Goal: Task Accomplishment & Management: Complete application form

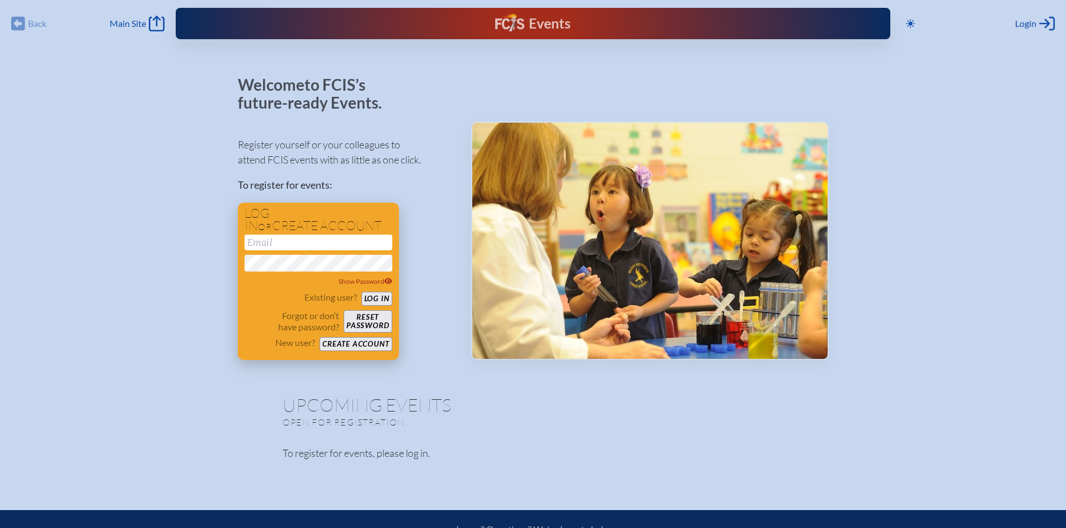
type input "[EMAIL_ADDRESS][DOMAIN_NAME]"
click at [383, 298] on button "Log in" at bounding box center [376, 299] width 31 height 14
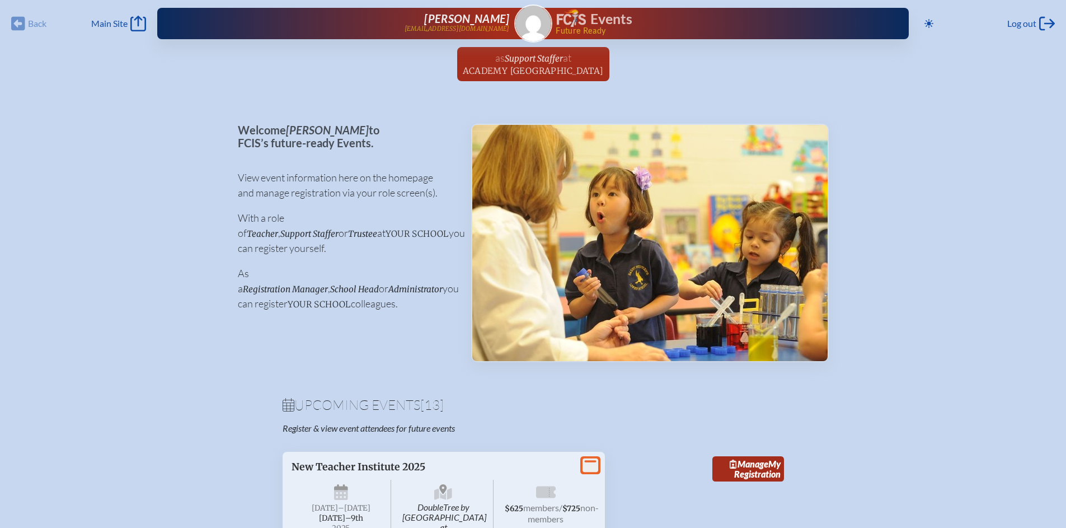
scroll to position [219, 0]
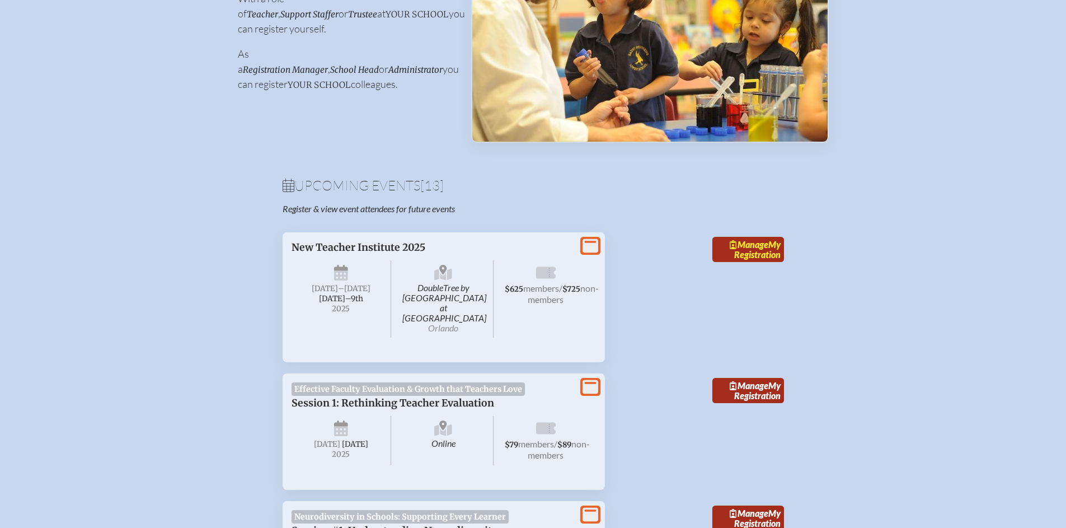
click at [760, 249] on link "Manage My Registration" at bounding box center [748, 250] width 72 height 26
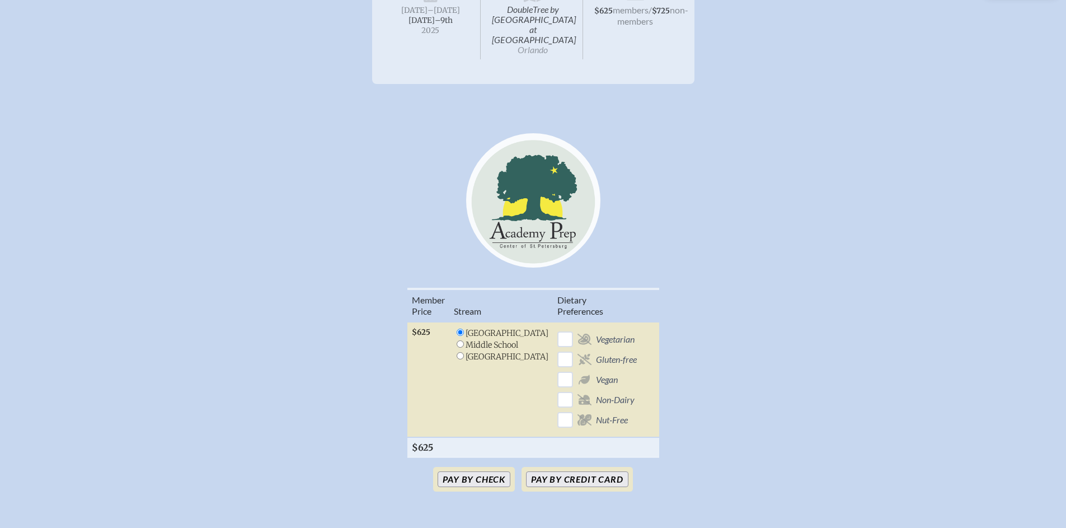
scroll to position [284, 0]
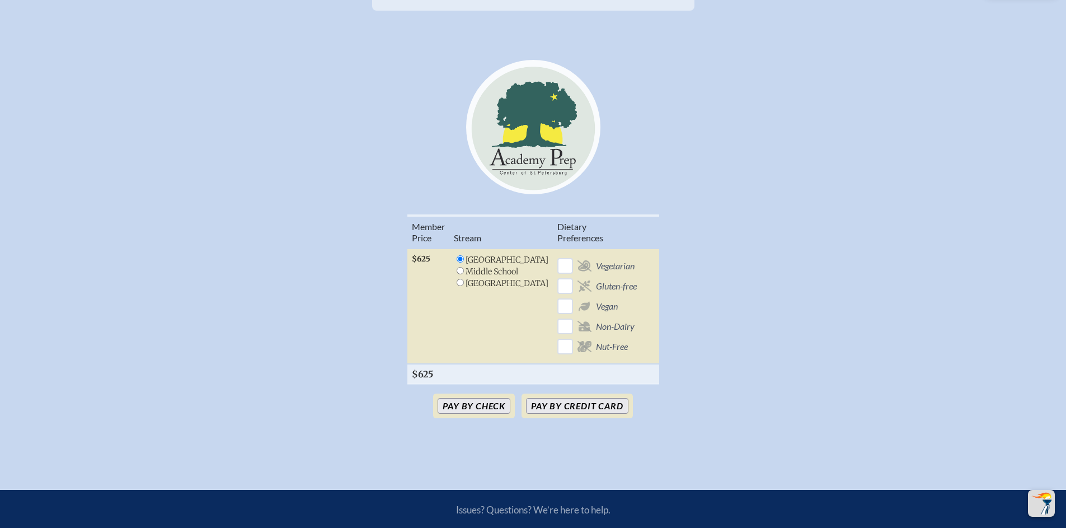
click at [464, 267] on input "radio" at bounding box center [460, 270] width 7 height 7
radio input "true"
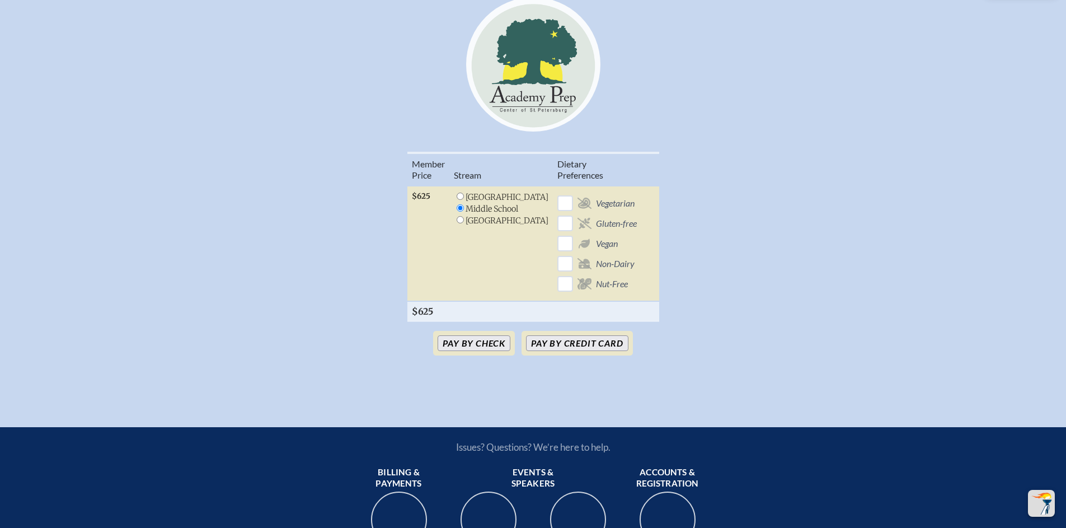
scroll to position [364, 0]
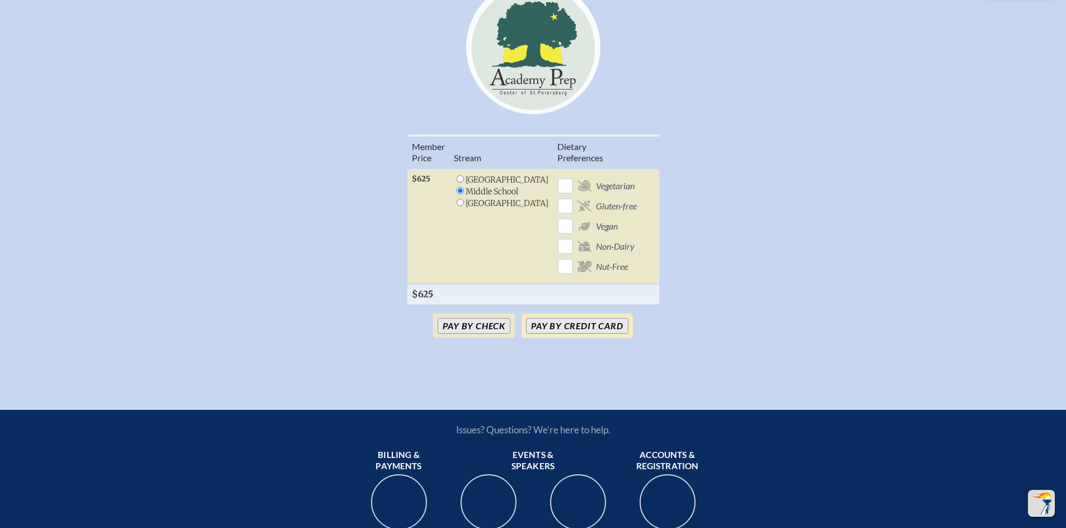
click at [582, 321] on button "Pay by Credit Card" at bounding box center [577, 326] width 102 height 16
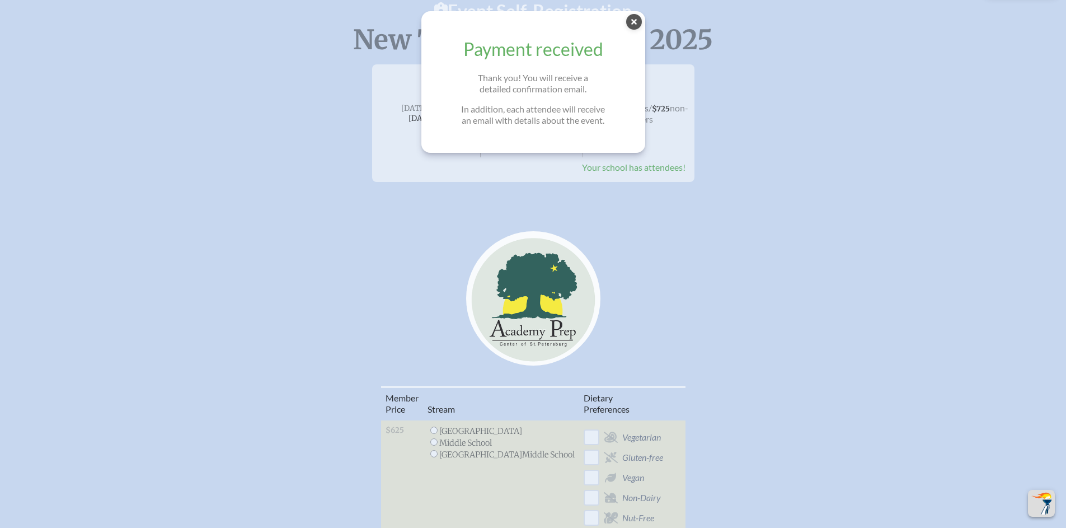
scroll to position [108, 0]
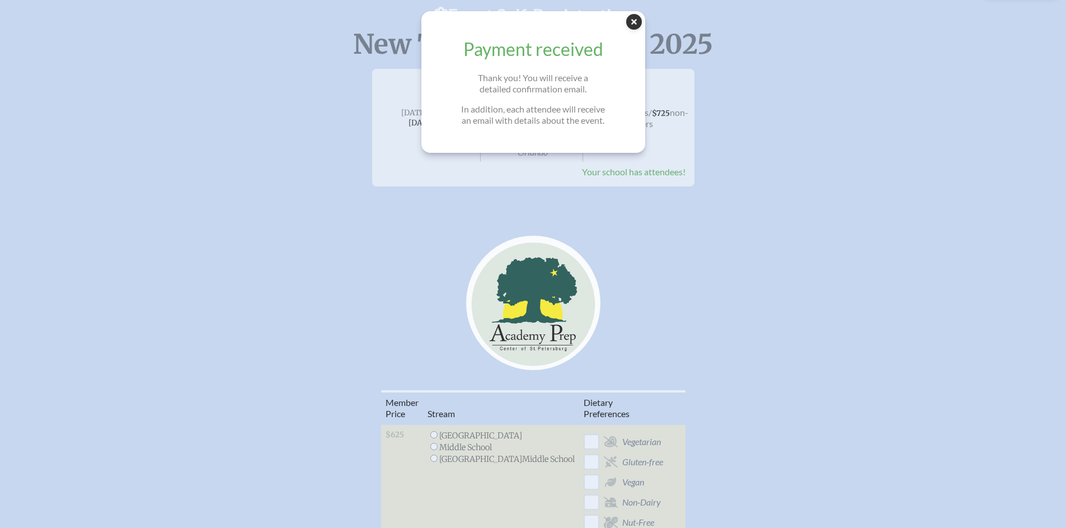
click at [635, 19] on icon at bounding box center [634, 22] width 16 height 16
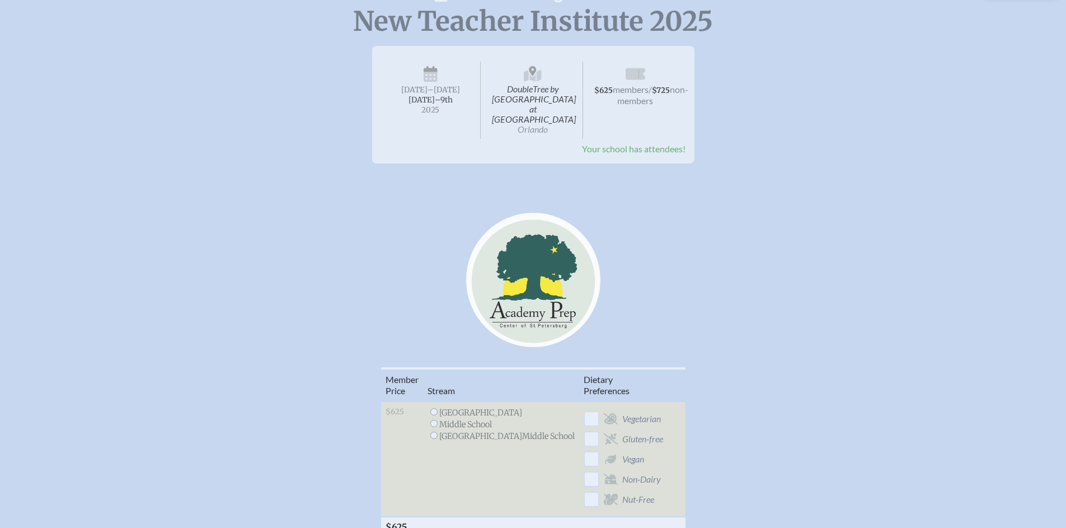
scroll to position [0, 0]
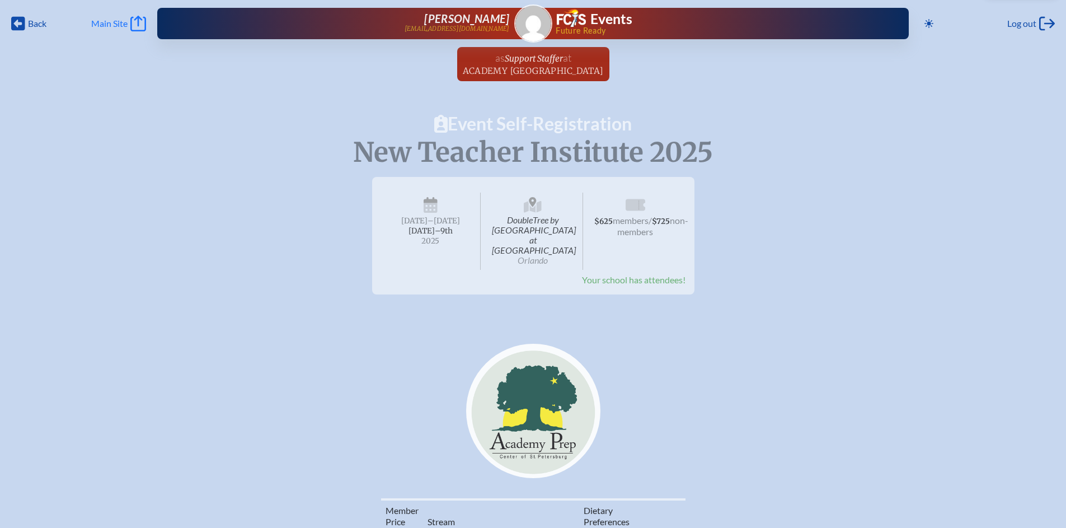
click at [114, 26] on span "Main Site" at bounding box center [109, 23] width 36 height 11
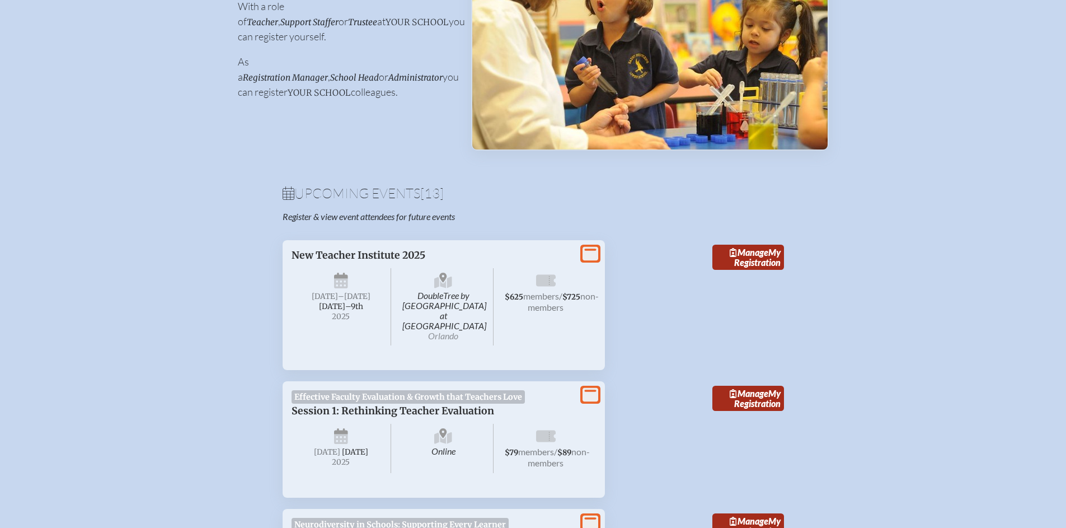
scroll to position [223, 0]
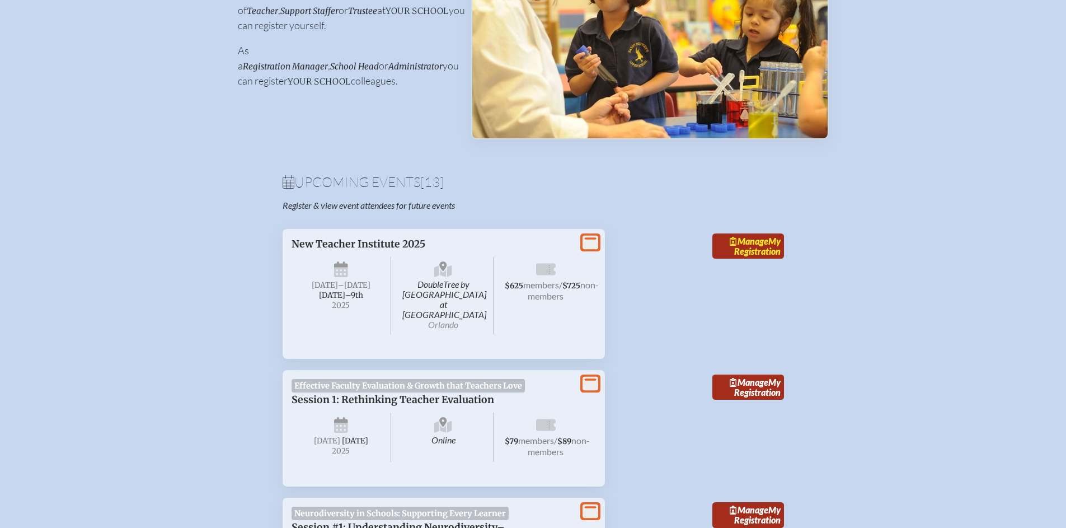
click at [750, 245] on link "Manage My Registration" at bounding box center [748, 246] width 72 height 26
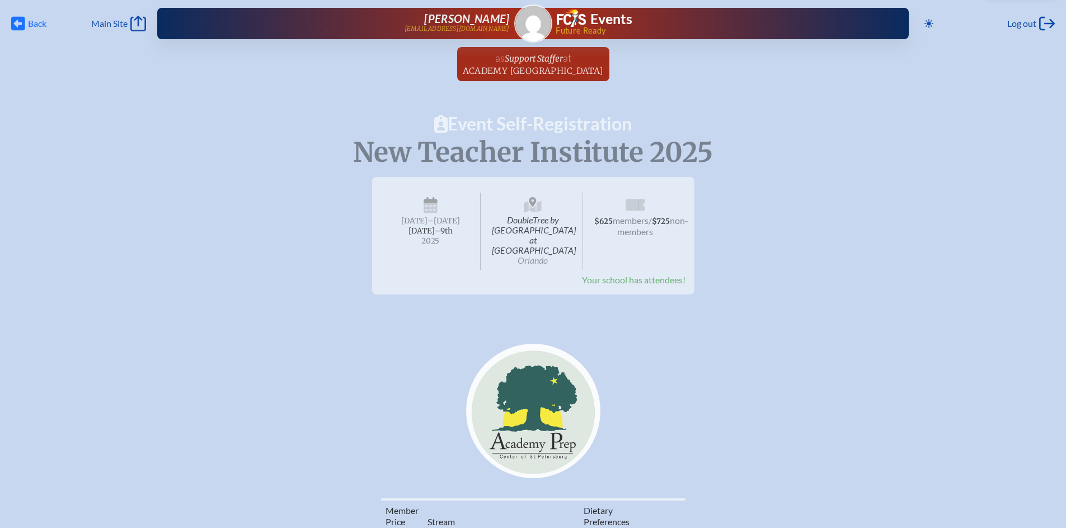
click at [20, 20] on icon at bounding box center [18, 24] width 14 height 14
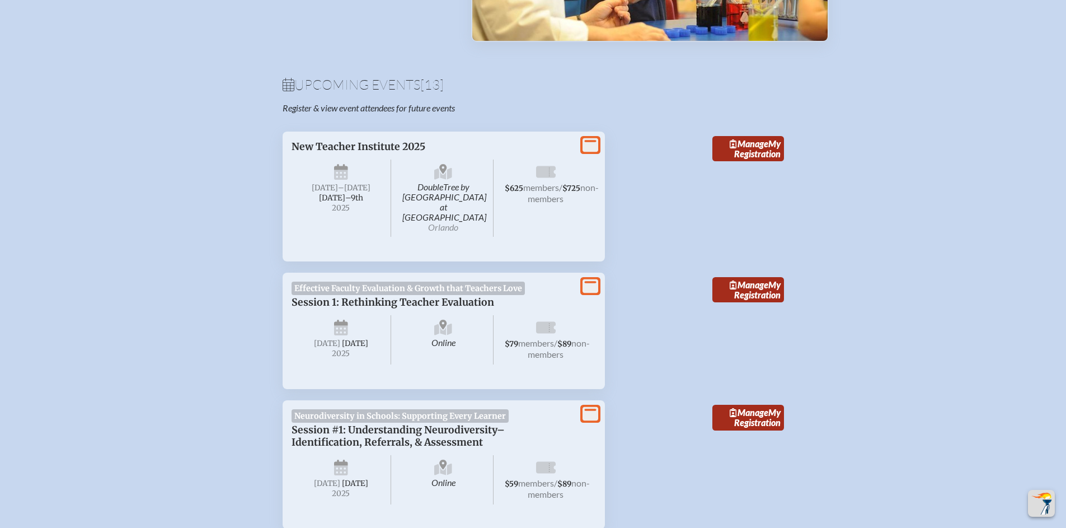
scroll to position [323, 0]
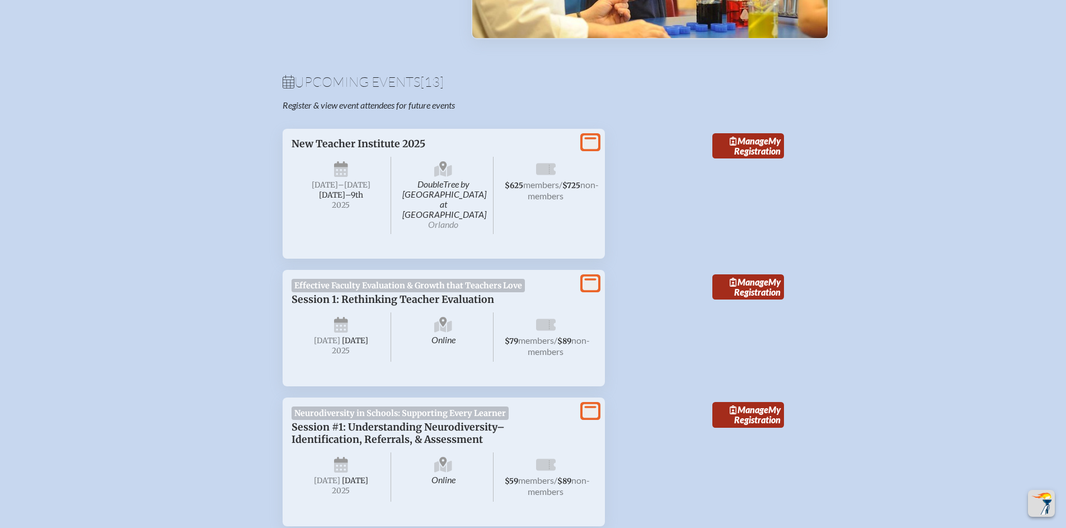
click at [585, 276] on icon at bounding box center [590, 283] width 16 height 14
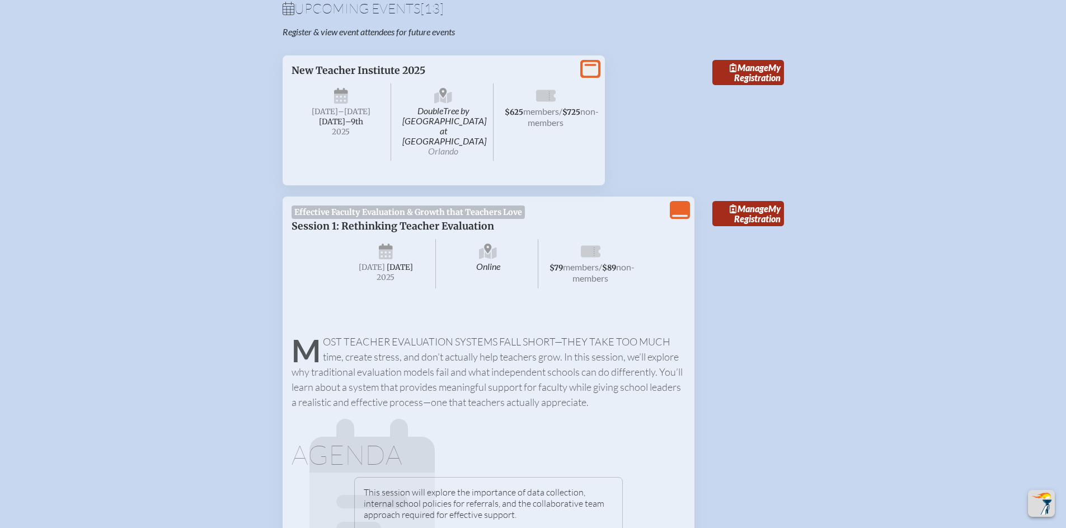
scroll to position [340, 0]
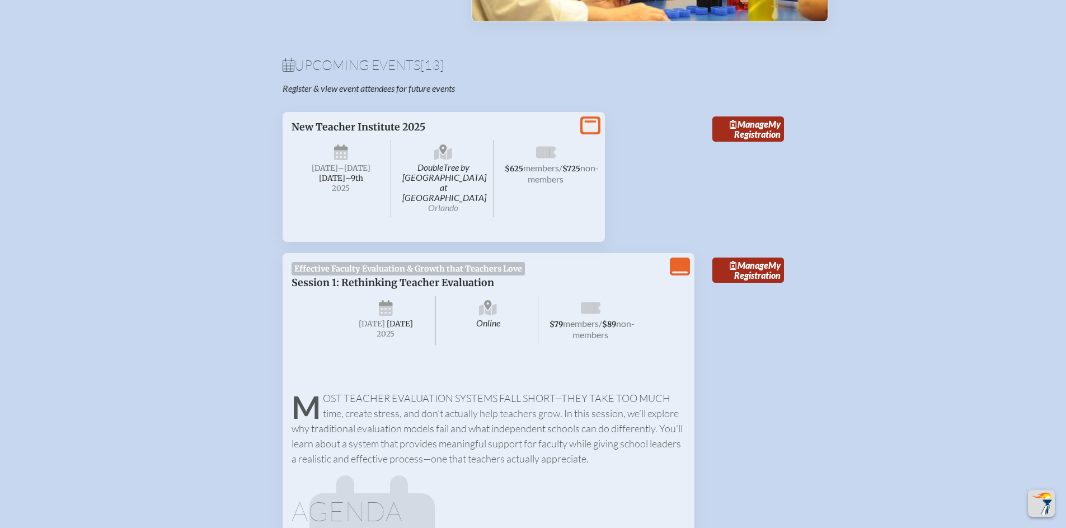
click at [678, 259] on icon "View Less" at bounding box center [680, 267] width 16 height 16
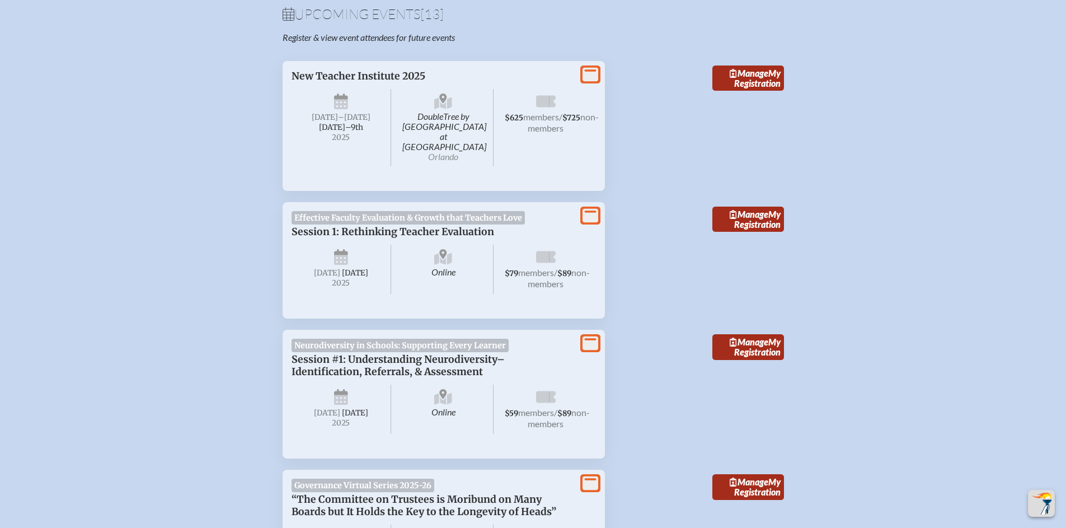
scroll to position [388, 0]
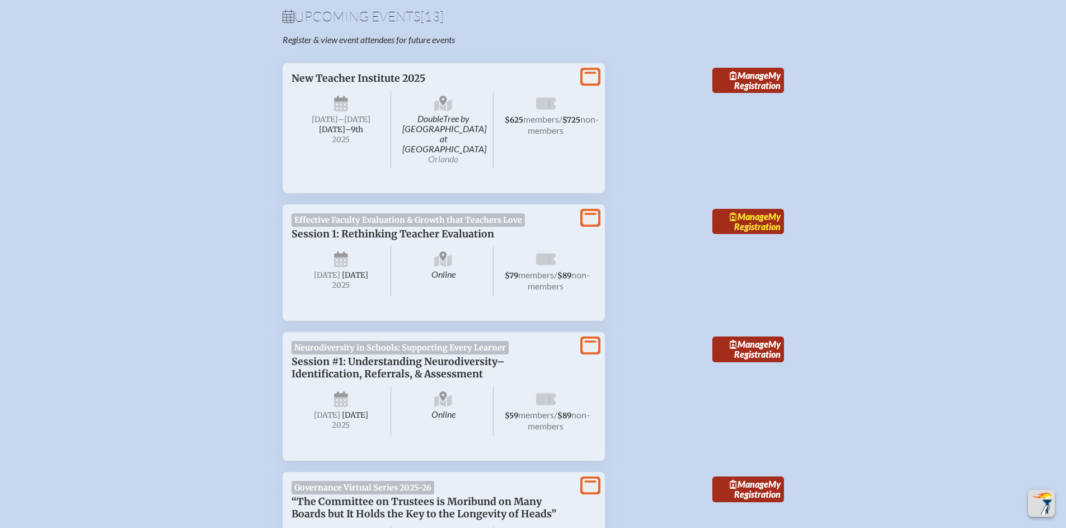
click at [754, 212] on link "Manage My Registration" at bounding box center [748, 222] width 72 height 26
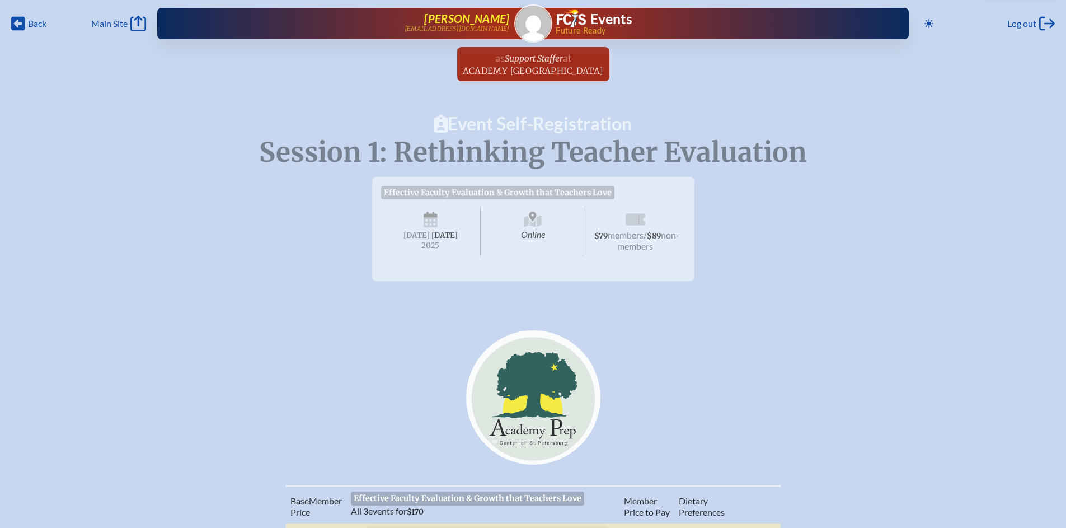
click at [481, 22] on span "[PERSON_NAME]" at bounding box center [466, 18] width 85 height 13
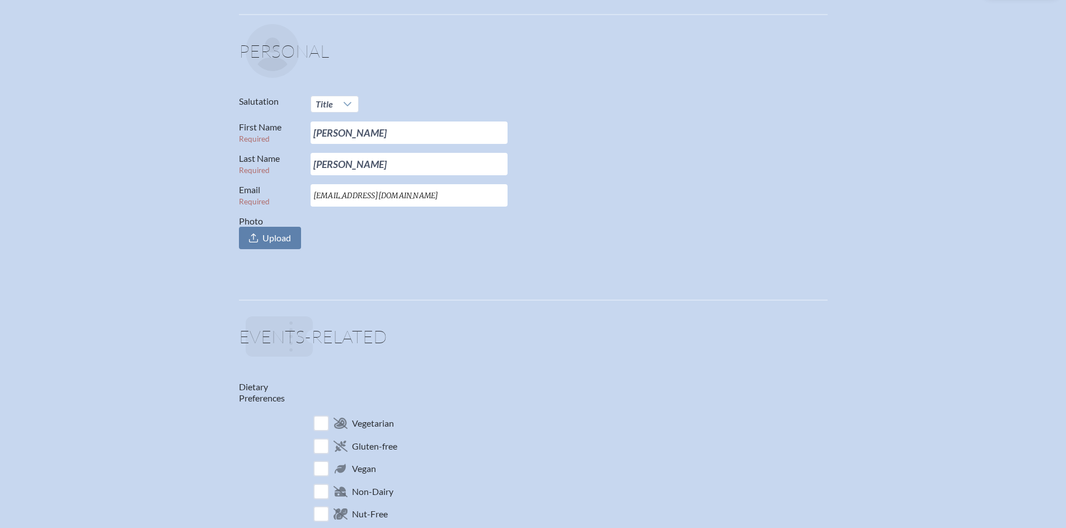
scroll to position [46, 0]
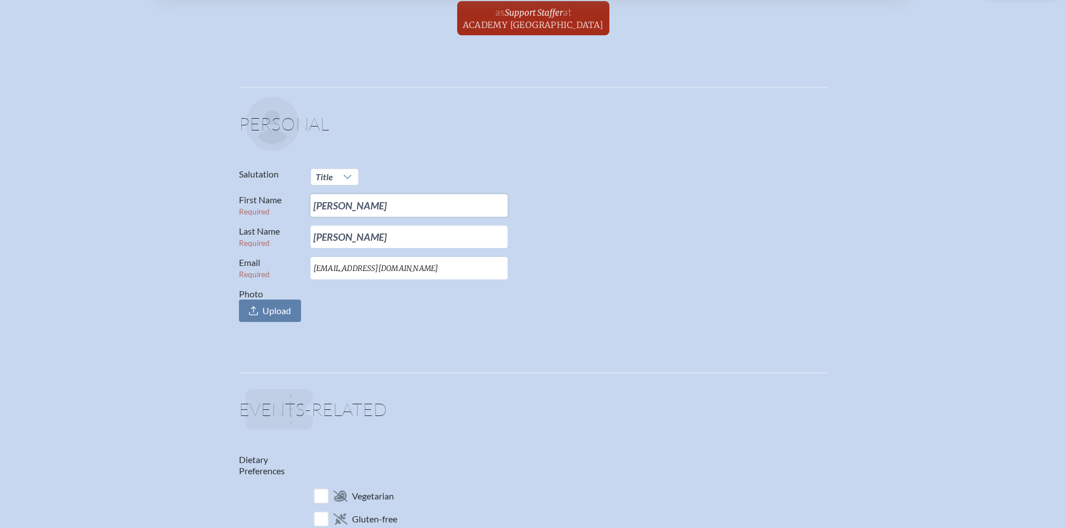
click at [360, 206] on input "[PERSON_NAME]" at bounding box center [409, 205] width 197 height 22
type input "Monica"
type input "Pollock"
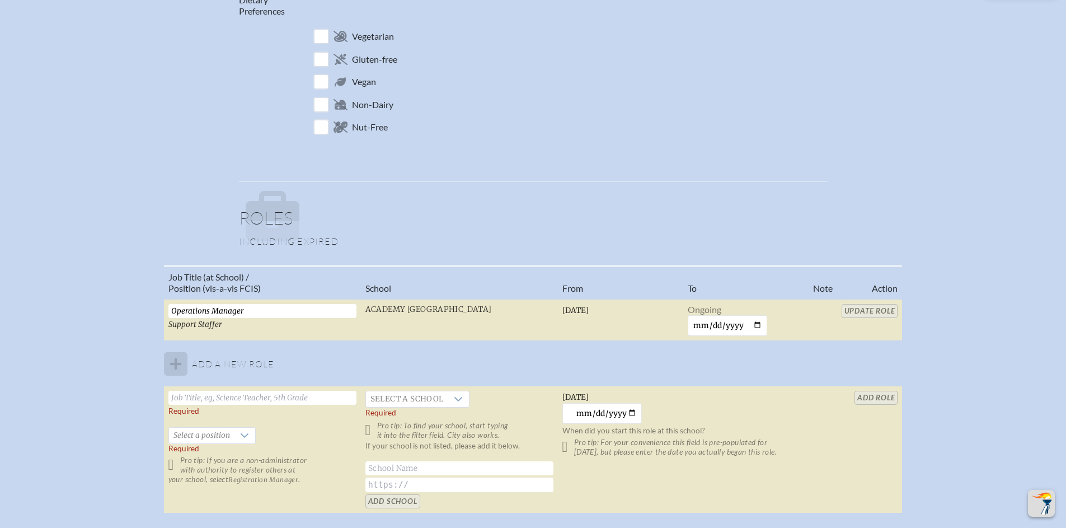
scroll to position [507, 0]
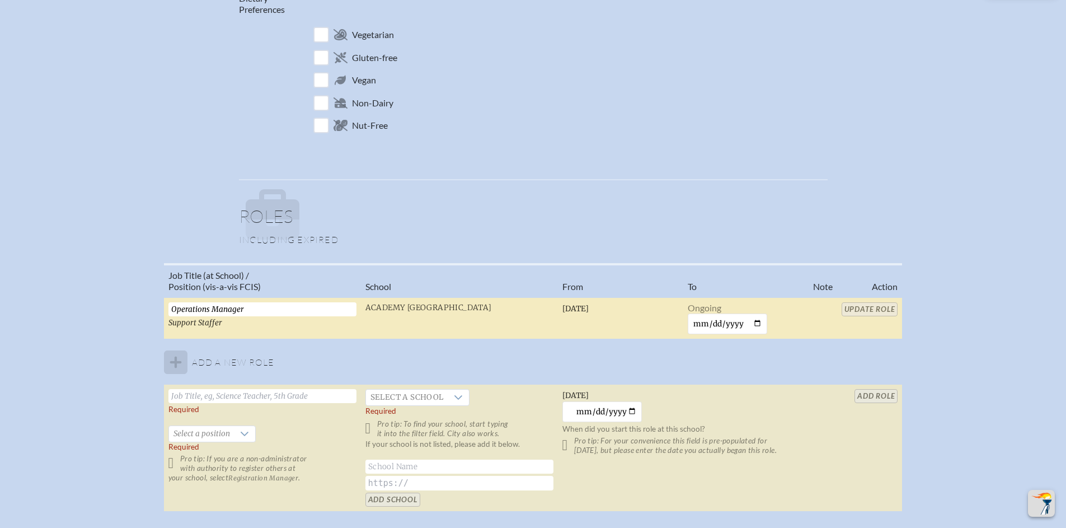
type input "Mpollock@academprep.org"
click at [265, 308] on input "Operations Manager" at bounding box center [262, 309] width 188 height 14
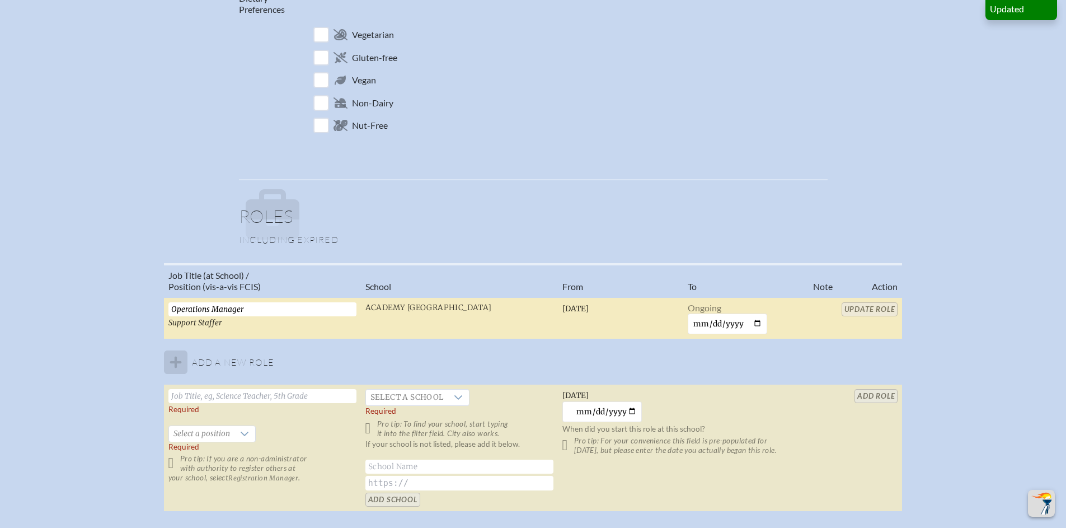
click at [265, 308] on input "Operations Manager" at bounding box center [262, 309] width 188 height 14
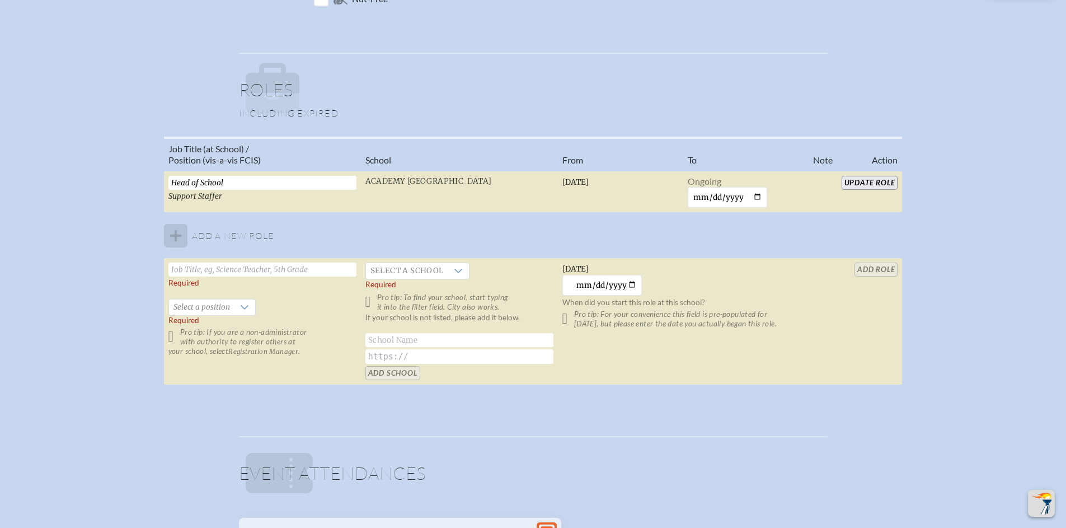
scroll to position [620, 0]
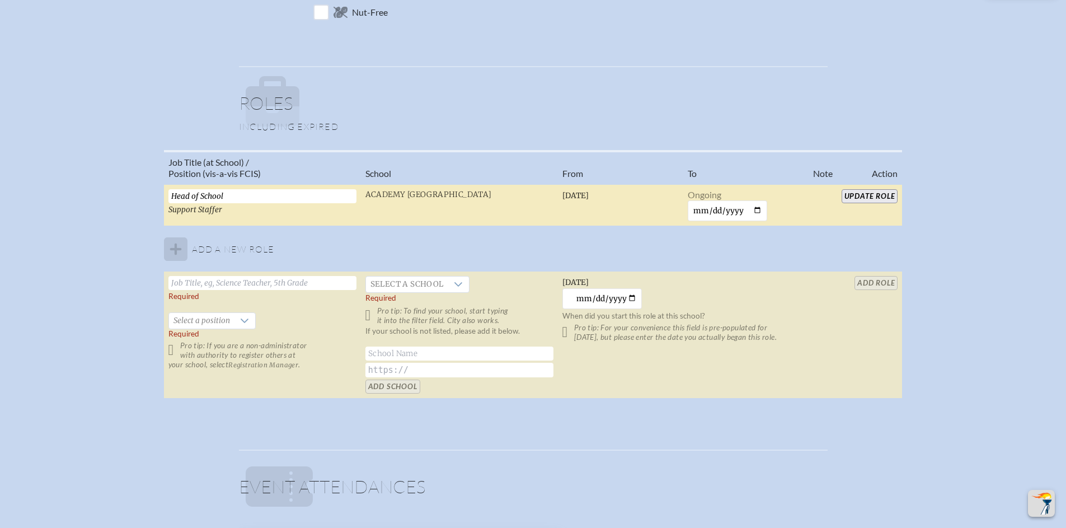
type input "Head of School"
click at [861, 198] on input "Update Role" at bounding box center [870, 196] width 57 height 14
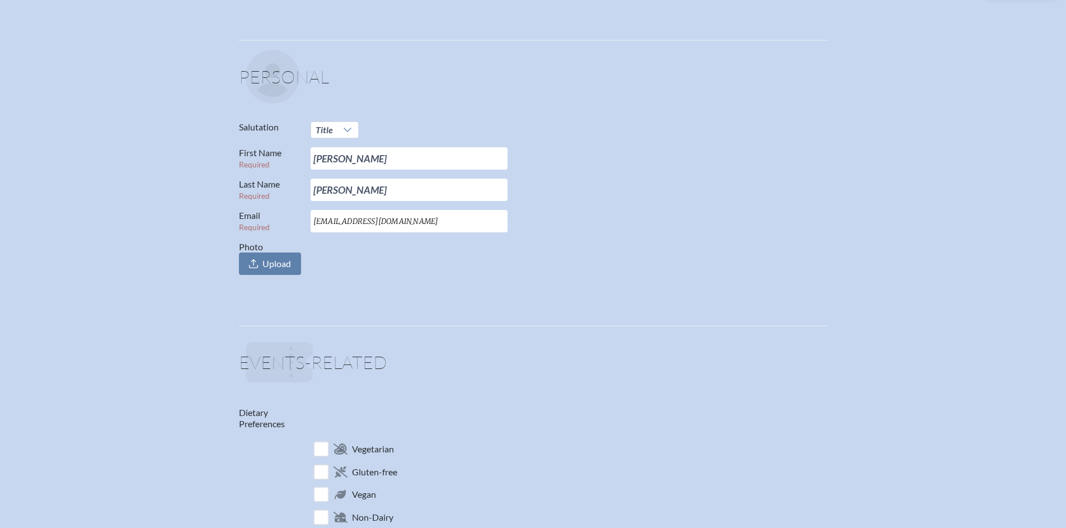
scroll to position [0, 0]
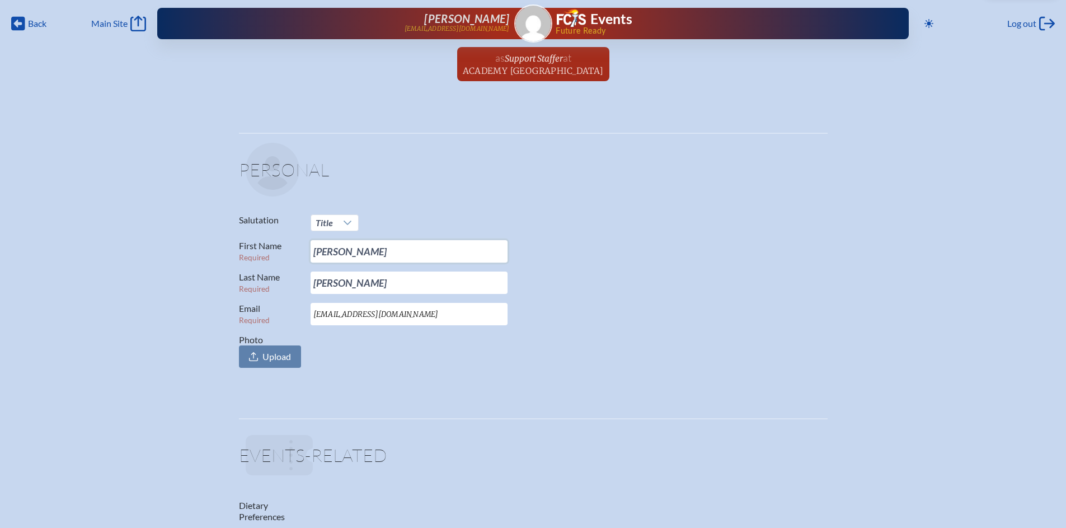
click at [355, 250] on input "Monica" at bounding box center [409, 251] width 197 height 22
click at [356, 250] on input "Monica" at bounding box center [409, 251] width 197 height 22
type input "[PERSON_NAME]"
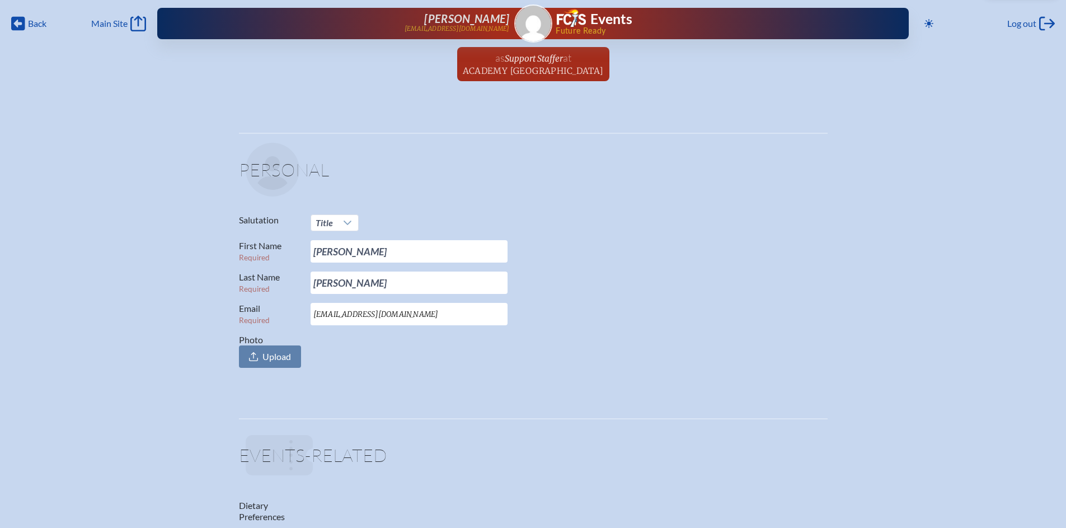
click at [356, 316] on input "Mpollock@academprep.org" at bounding box center [409, 314] width 197 height 22
click at [358, 315] on input "Mpollock@academprep.org" at bounding box center [409, 314] width 197 height 22
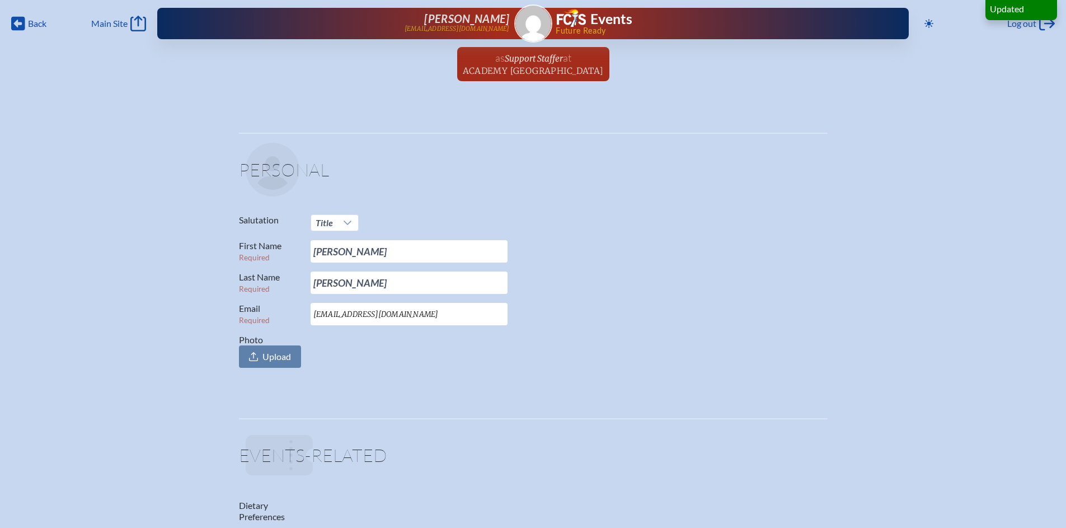
click at [358, 315] on input "Mpollock@academprep.org" at bounding box center [409, 314] width 197 height 22
type input "[EMAIL_ADDRESS][DOMAIN_NAME]"
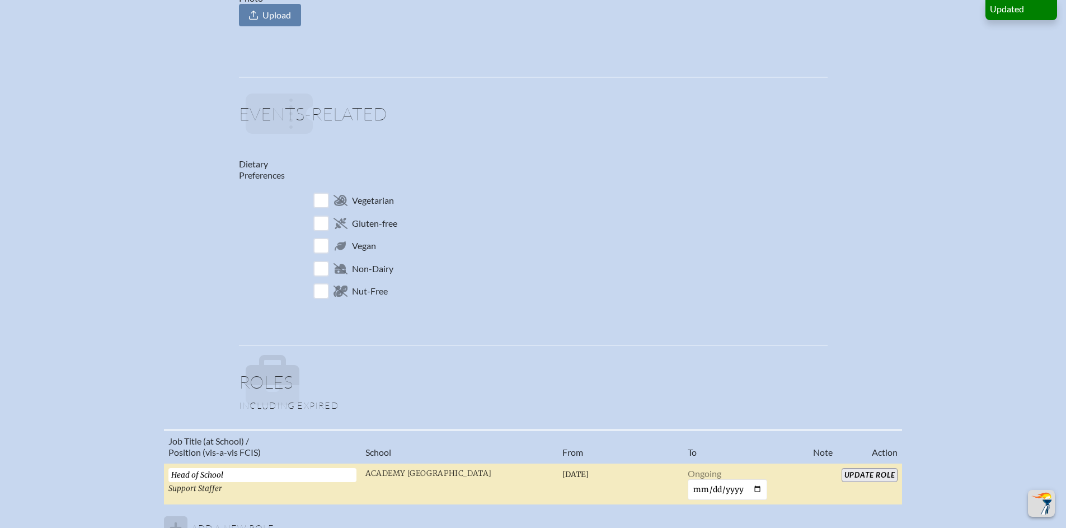
scroll to position [410, 0]
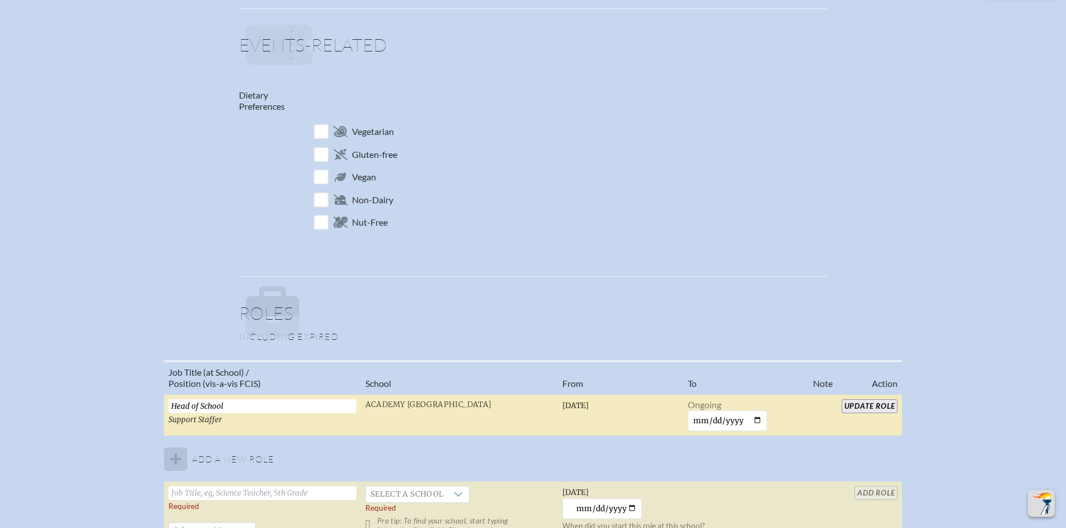
click at [255, 403] on input "Head of School" at bounding box center [262, 406] width 188 height 14
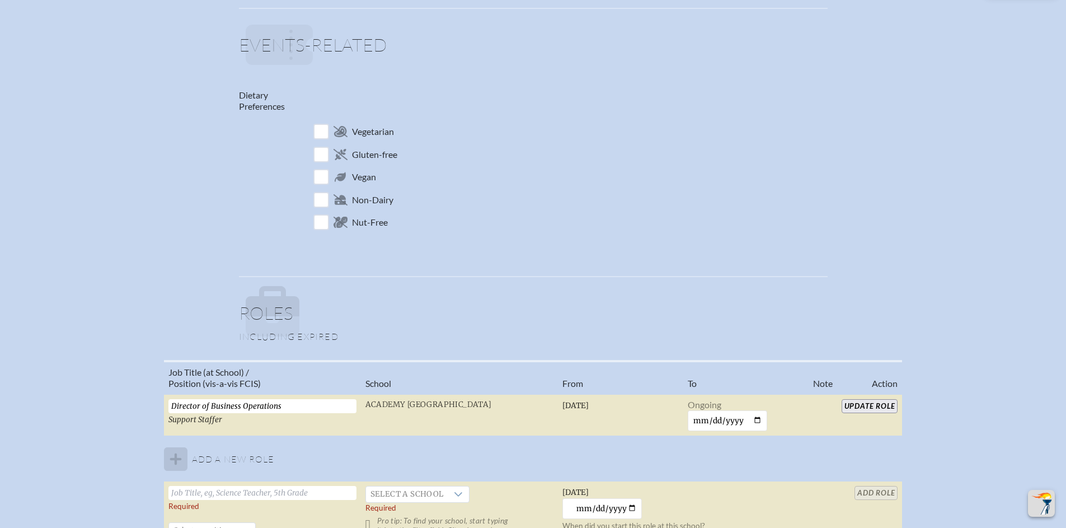
type input "Director of Business Operations"
click at [887, 407] on input "Update Role" at bounding box center [870, 406] width 57 height 14
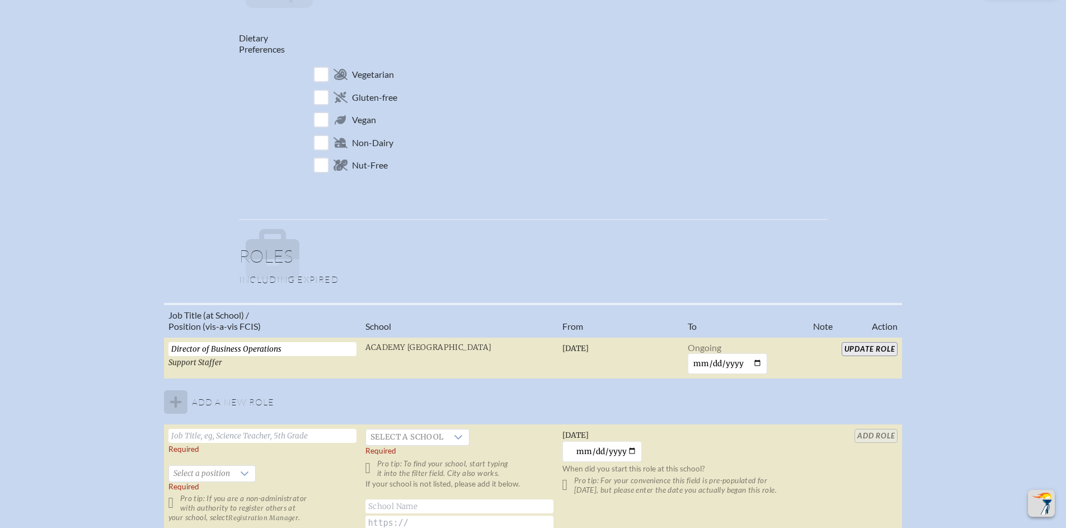
scroll to position [0, 0]
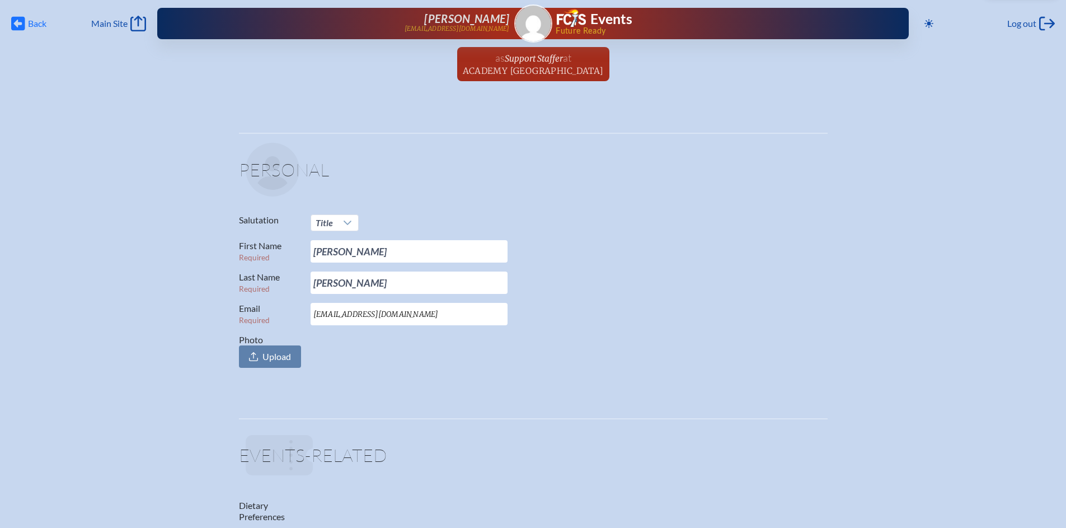
click at [32, 24] on span "Back" at bounding box center [37, 23] width 18 height 11
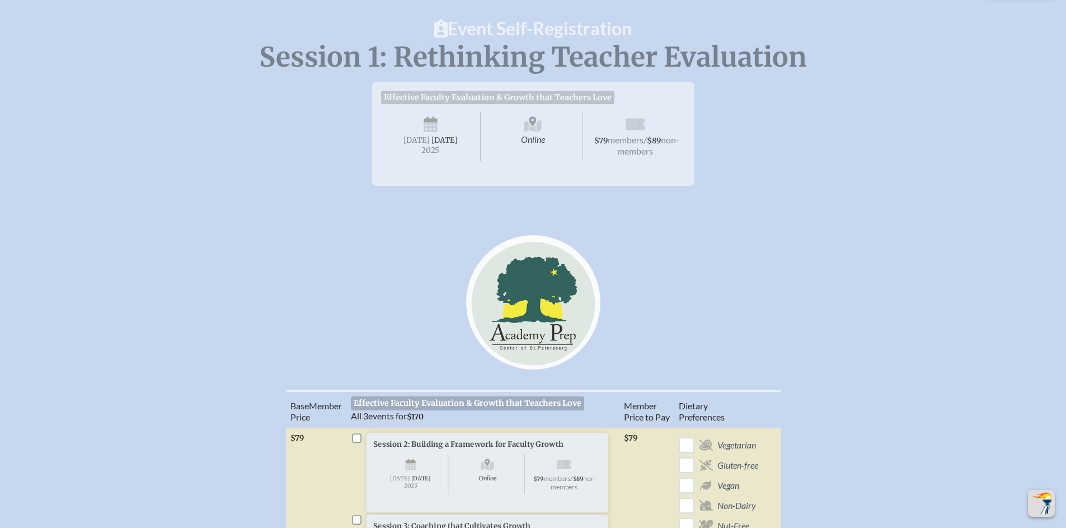
scroll to position [356, 0]
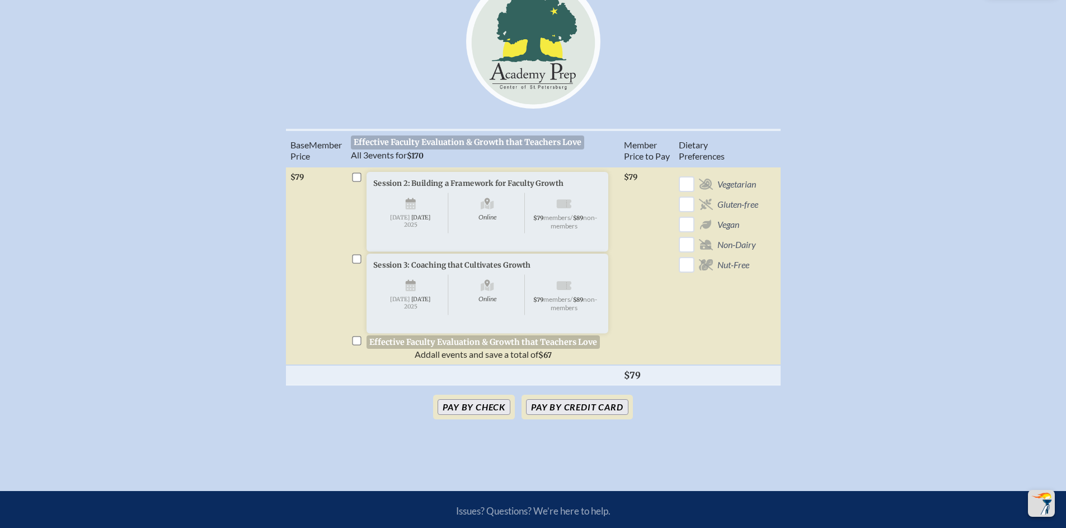
click at [360, 345] on input "checkbox" at bounding box center [356, 340] width 9 height 9
checkbox input "true"
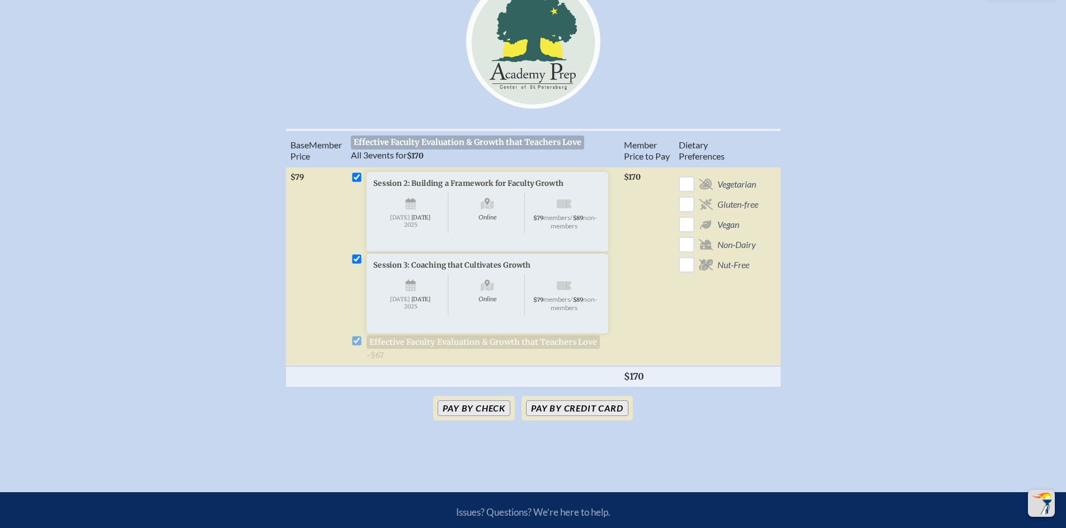
click at [360, 358] on li "Session 3: Coaching that Cultivates Growth Online Tuesday , October 14th , 2025…" at bounding box center [483, 306] width 264 height 106
click at [361, 356] on li "Session 3: Coaching that Cultivates Growth Online Tuesday , October 14th , 2025…" at bounding box center [483, 306] width 264 height 106
click at [358, 181] on input "checkbox" at bounding box center [356, 176] width 9 height 9
checkbox input "false"
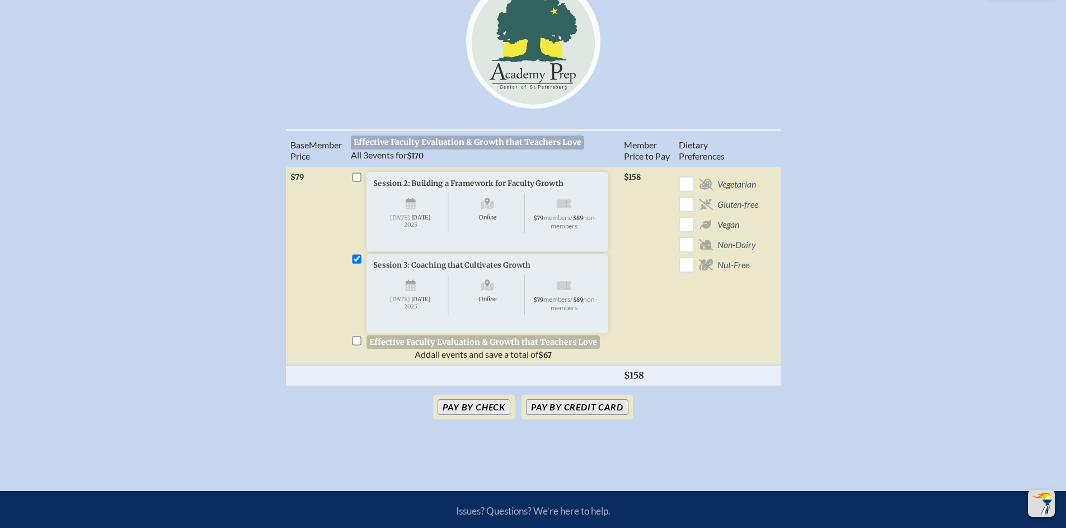
click at [356, 263] on input "checkbox" at bounding box center [356, 258] width 9 height 9
checkbox input "false"
click at [579, 415] on button "Pay by Credit Card" at bounding box center [577, 407] width 102 height 16
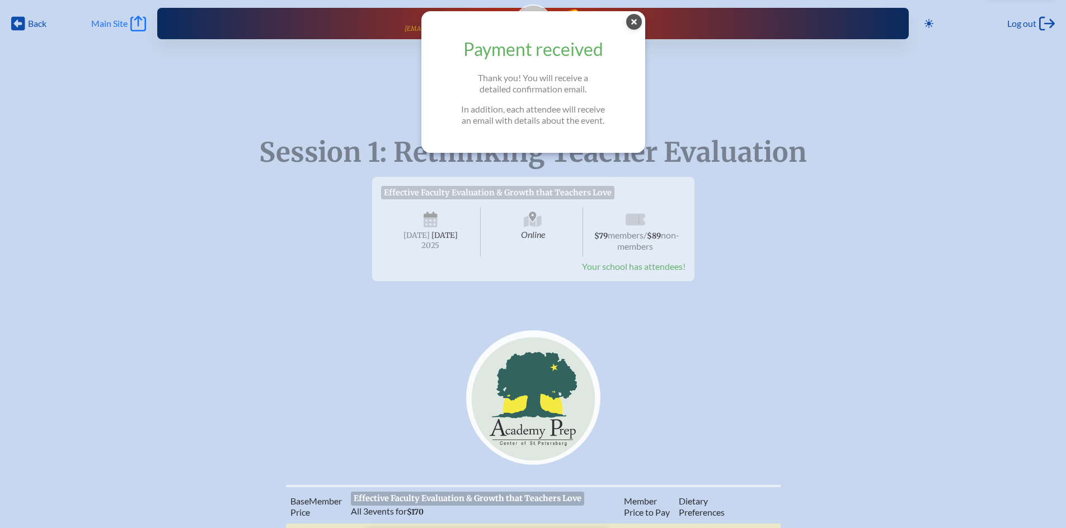
click at [112, 22] on span "Main Site" at bounding box center [109, 23] width 36 height 11
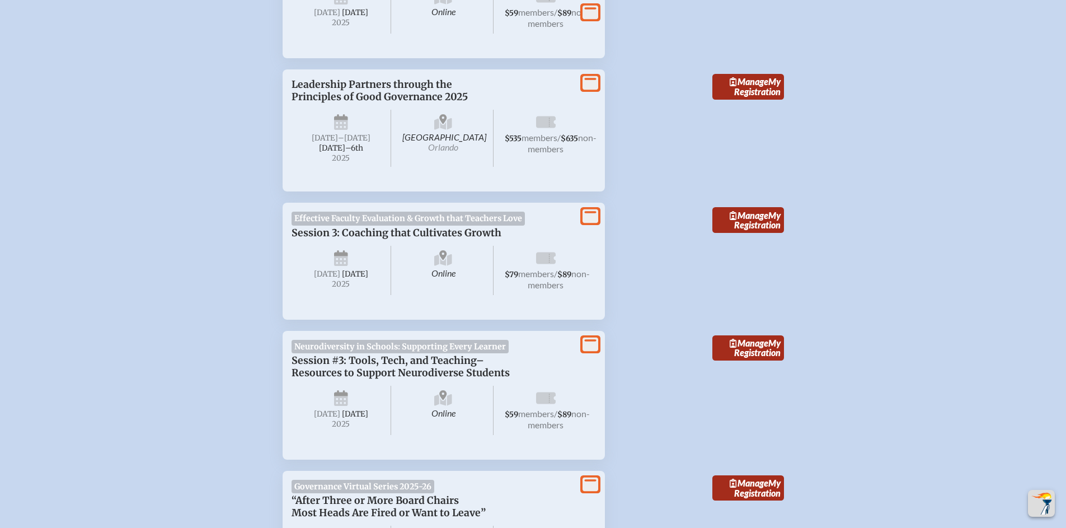
scroll to position [1204, 0]
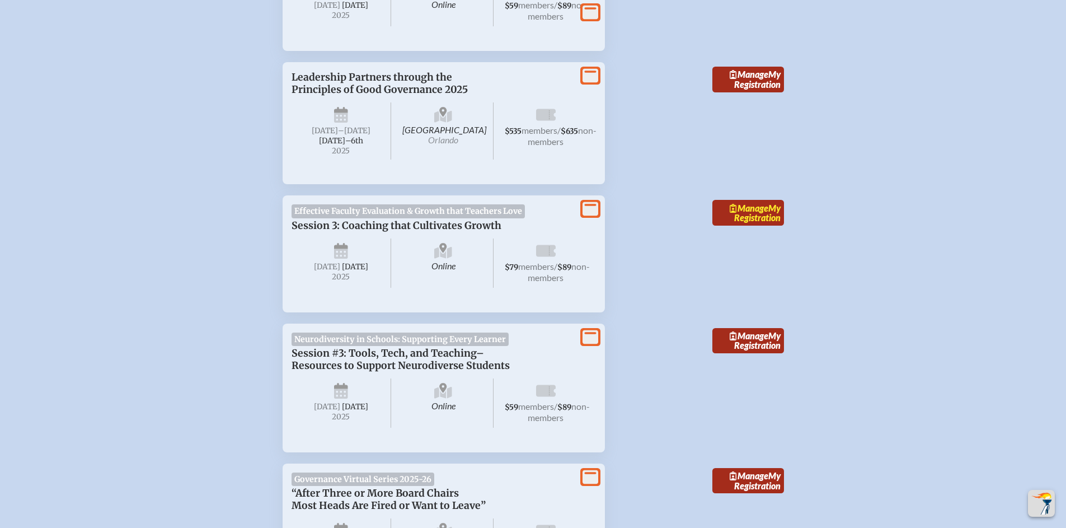
click at [760, 226] on link "Manage My Registration" at bounding box center [748, 213] width 72 height 26
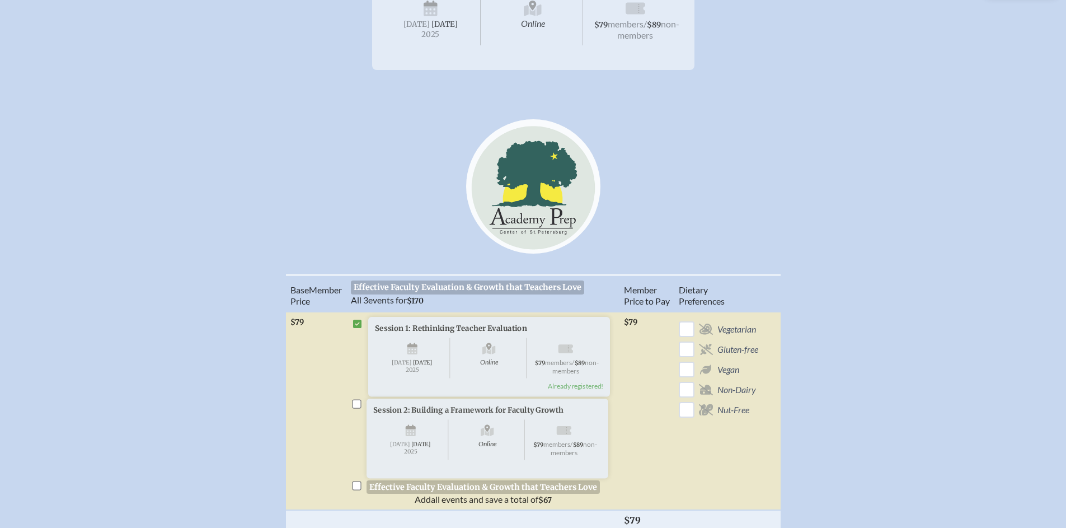
scroll to position [407, 0]
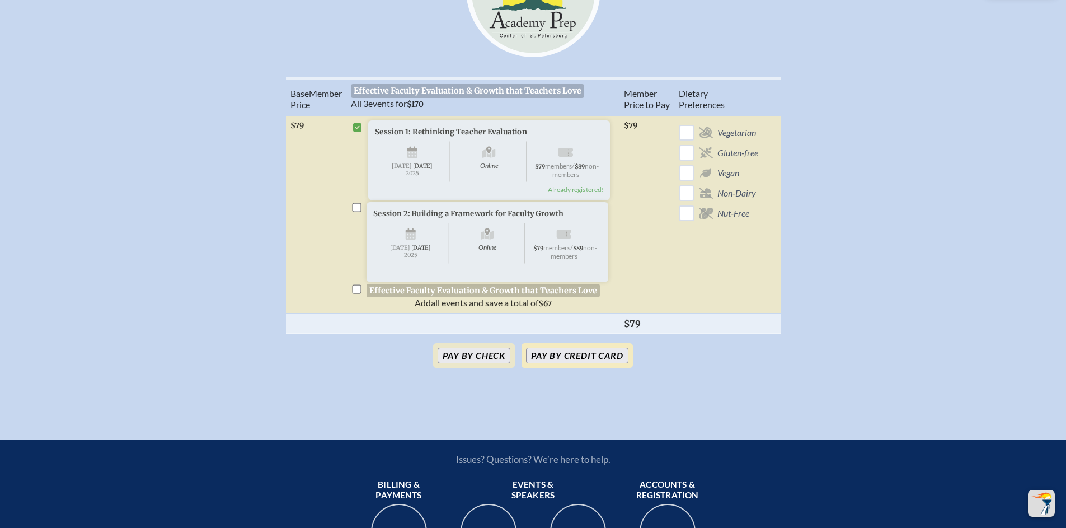
click at [584, 363] on button "Pay by Credit Card" at bounding box center [577, 355] width 102 height 16
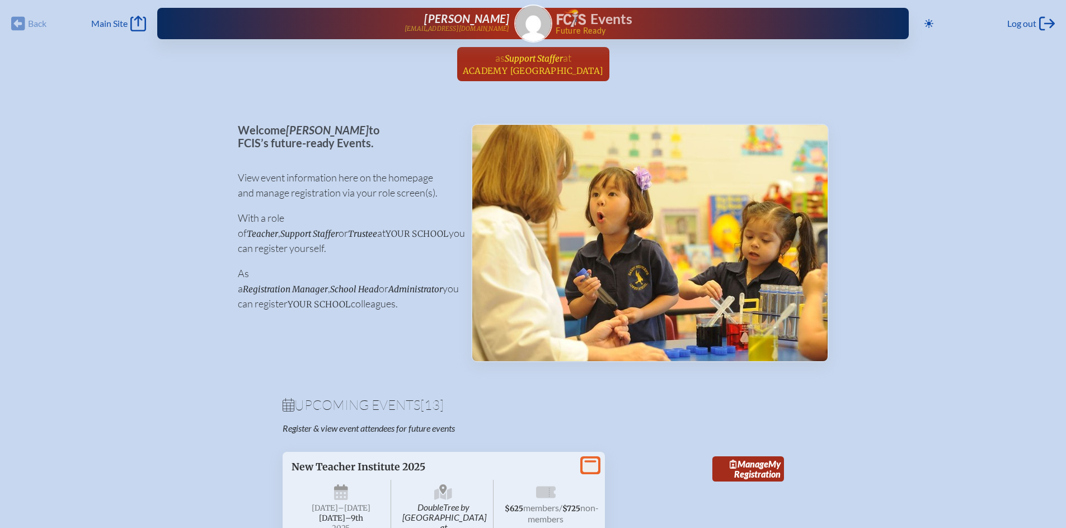
click at [528, 59] on span "Support Staffer" at bounding box center [534, 58] width 58 height 11
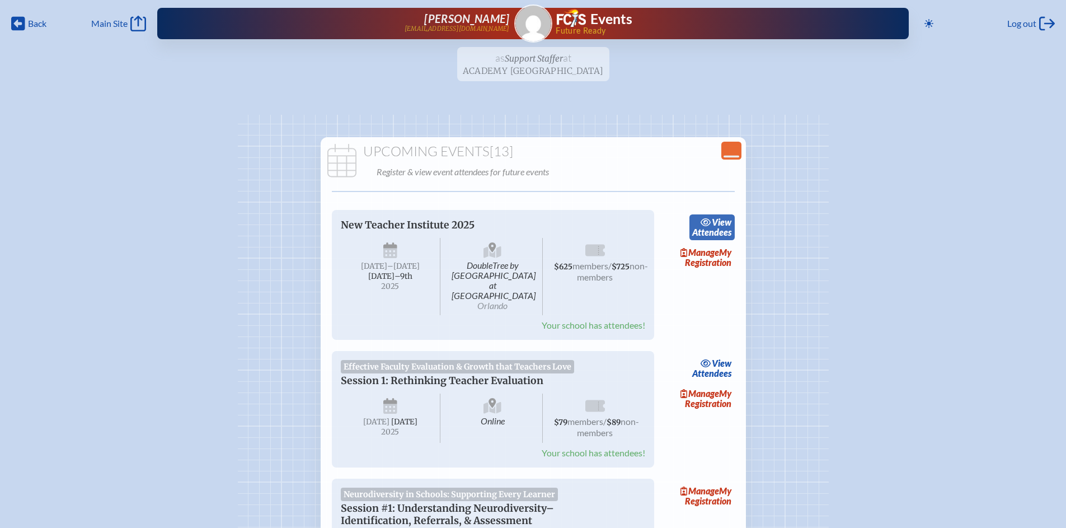
click at [706, 228] on link "view Attendees" at bounding box center [711, 227] width 45 height 26
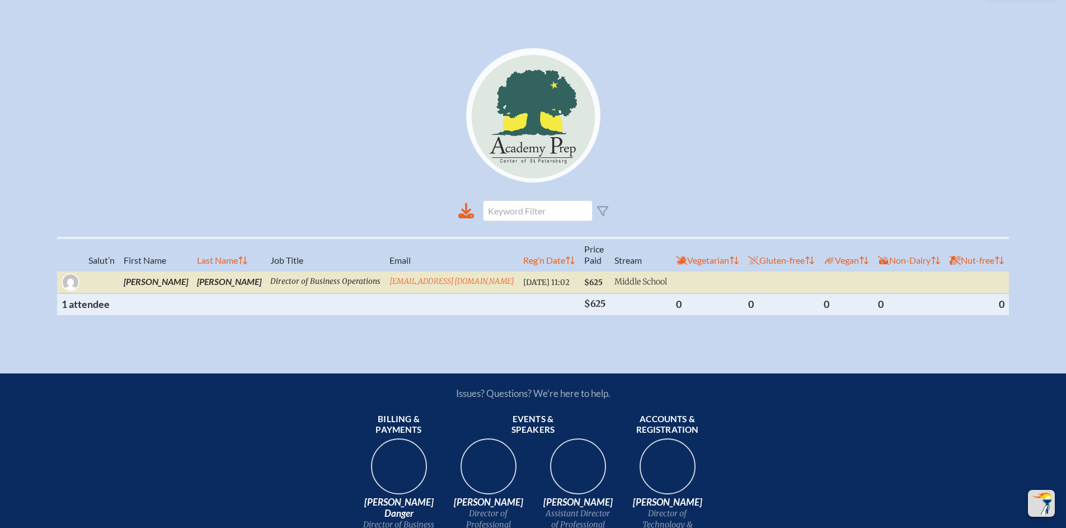
scroll to position [376, 0]
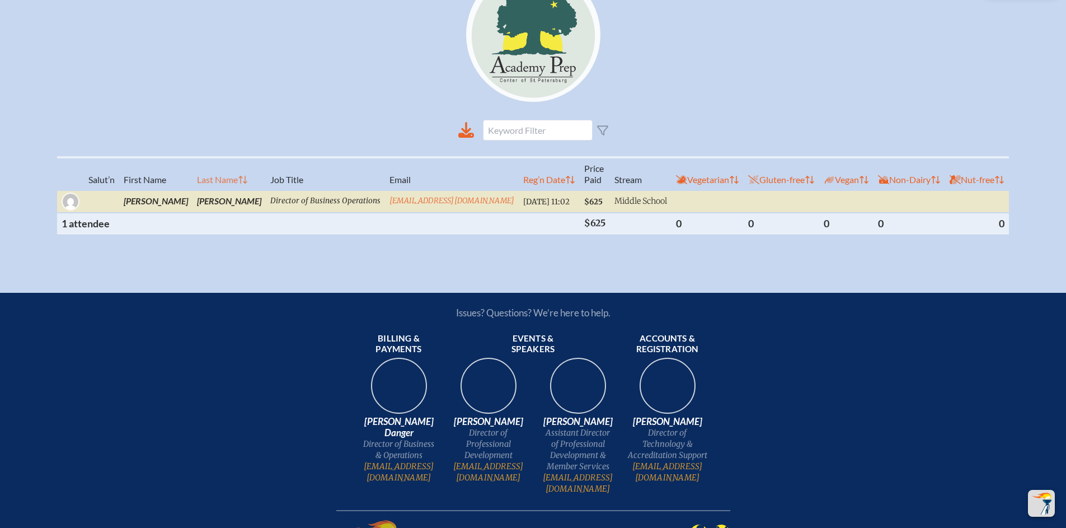
click at [220, 170] on th "Last Name" at bounding box center [228, 173] width 73 height 33
click at [220, 170] on table "Salut’n First Name Last Name Job Title Email Reg’n Date Price Paid Stream Veget…" at bounding box center [533, 195] width 952 height 78
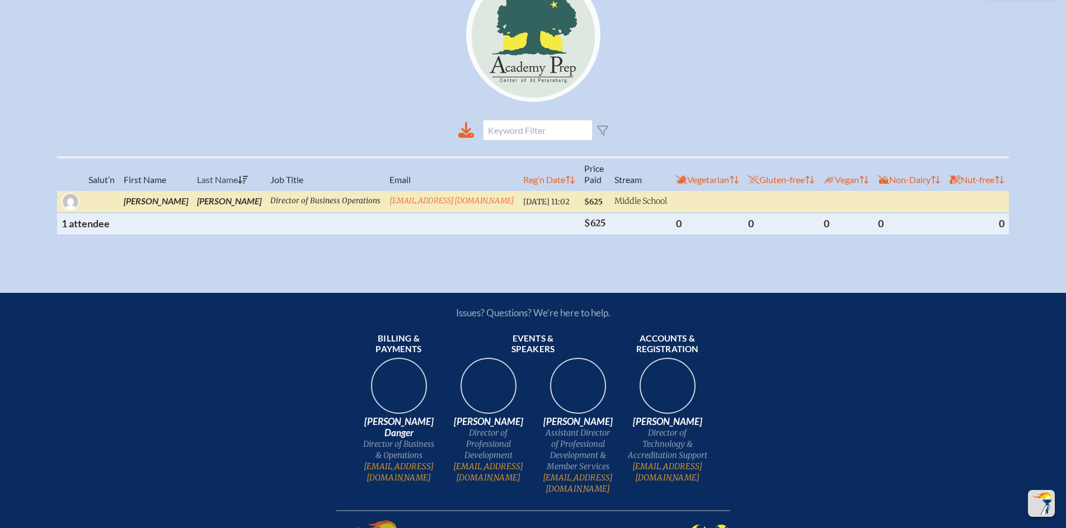
click at [220, 191] on td "[PERSON_NAME]" at bounding box center [228, 201] width 73 height 22
click at [220, 191] on td "Lockhart" at bounding box center [228, 201] width 73 height 22
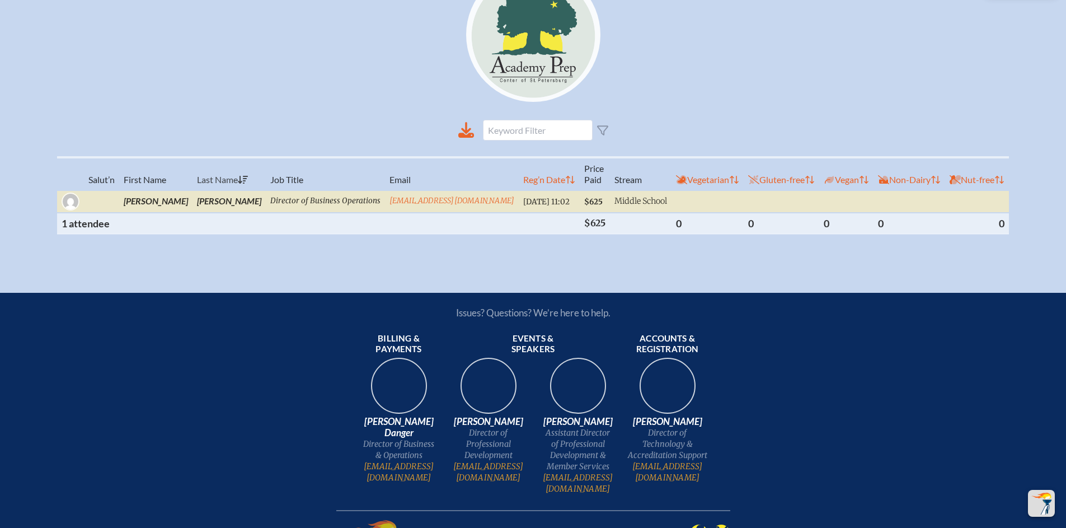
click at [416, 119] on div at bounding box center [533, 130] width 269 height 39
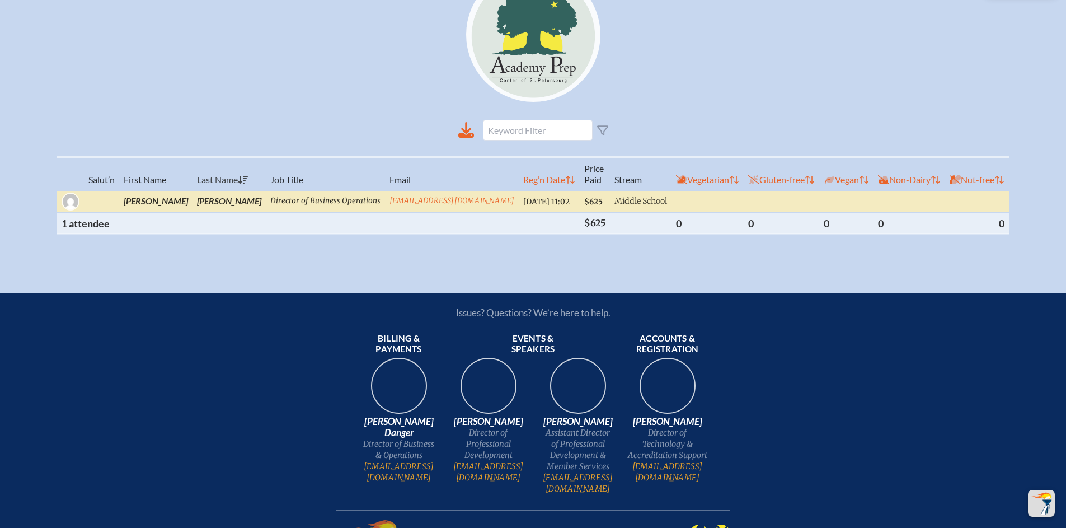
click at [192, 190] on td "Lee" at bounding box center [228, 201] width 73 height 22
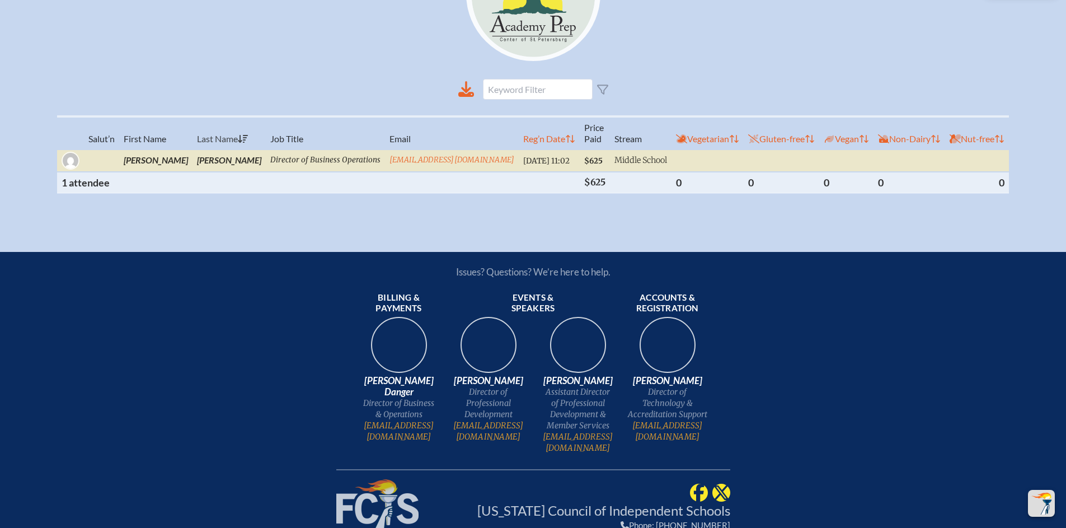
scroll to position [465, 0]
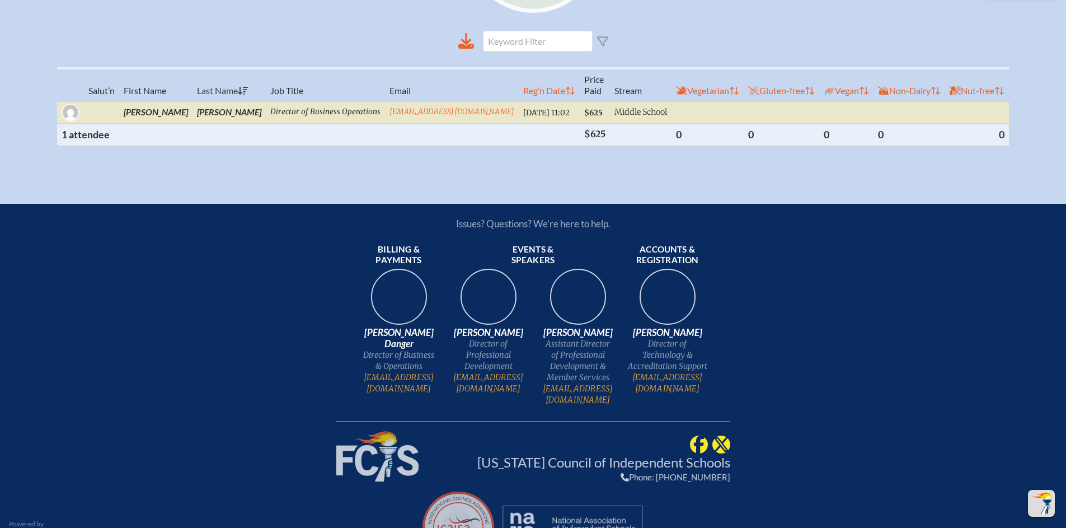
click at [600, 36] on icon at bounding box center [602, 41] width 11 height 11
click at [470, 44] on icon at bounding box center [466, 46] width 16 height 5
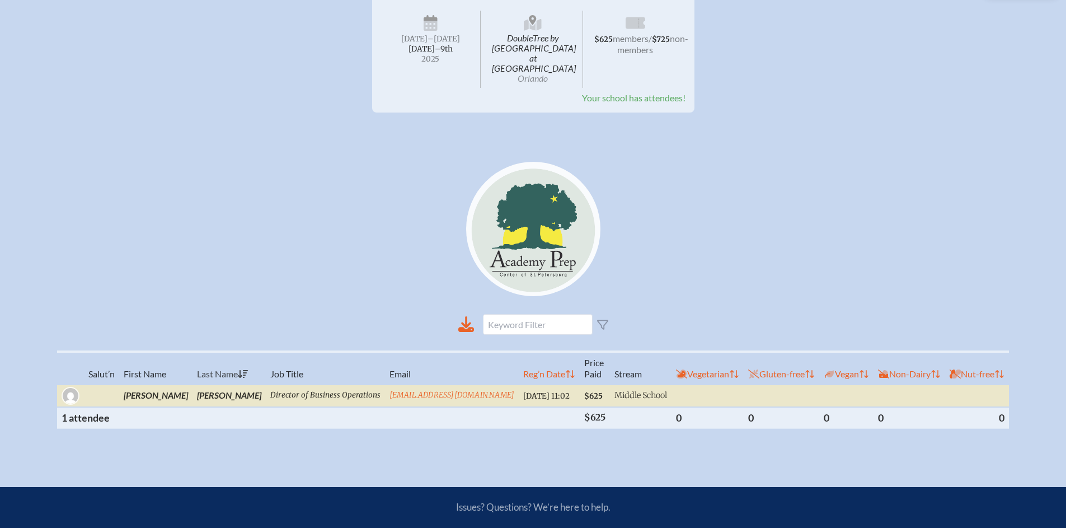
scroll to position [60, 0]
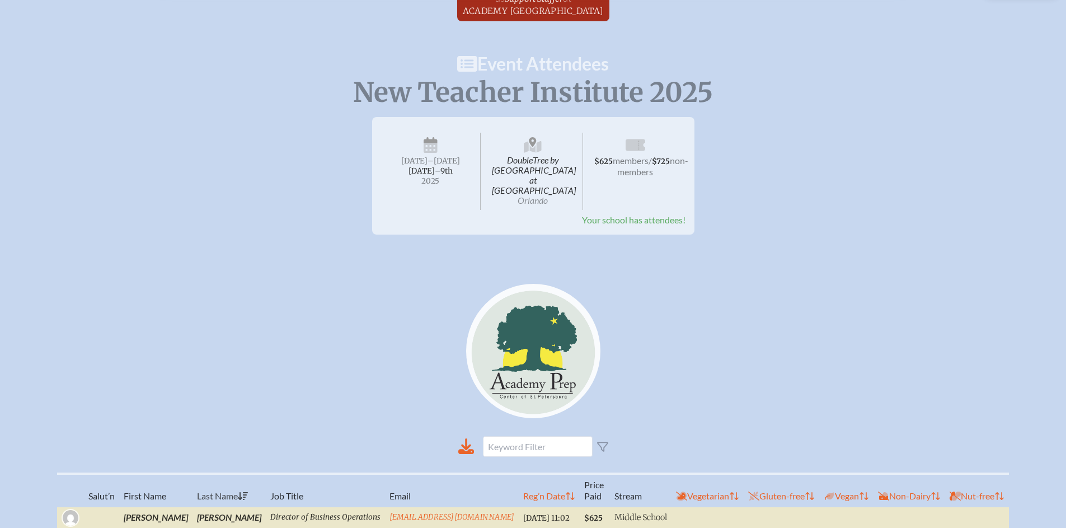
click at [627, 214] on span "Your school has attendees!" at bounding box center [634, 219] width 104 height 11
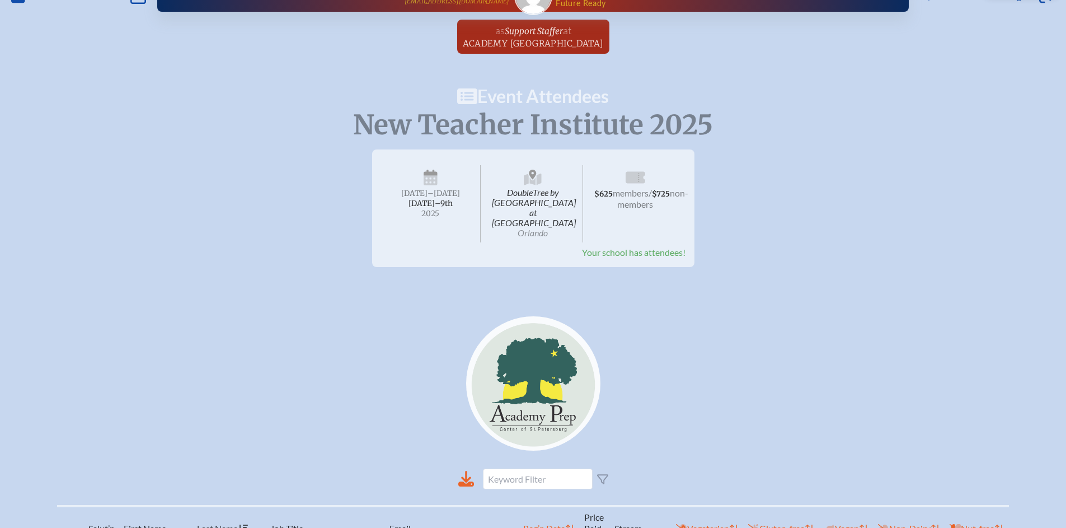
scroll to position [0, 0]
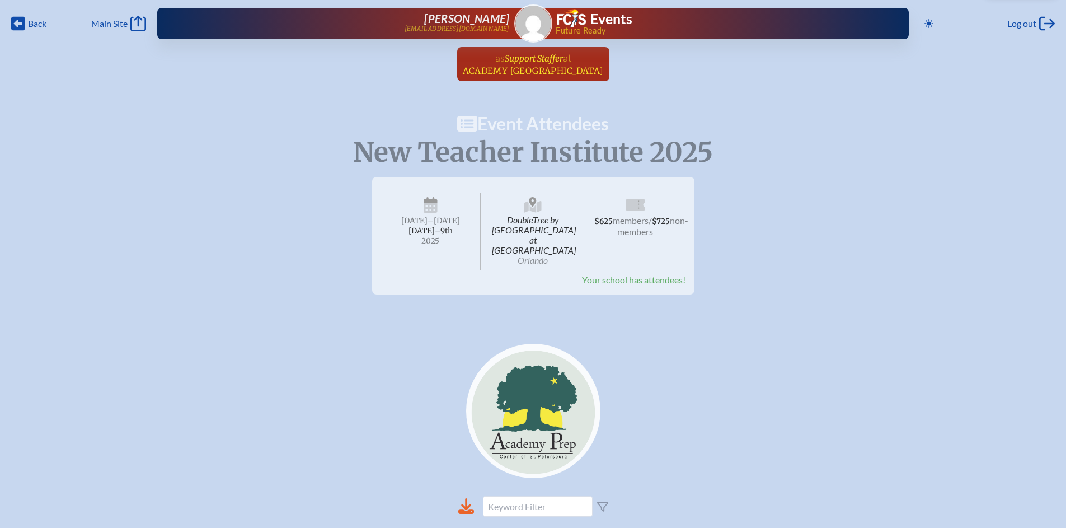
click at [535, 64] on span "at Academy Prep Center of St. Petersburg" at bounding box center [533, 63] width 141 height 25
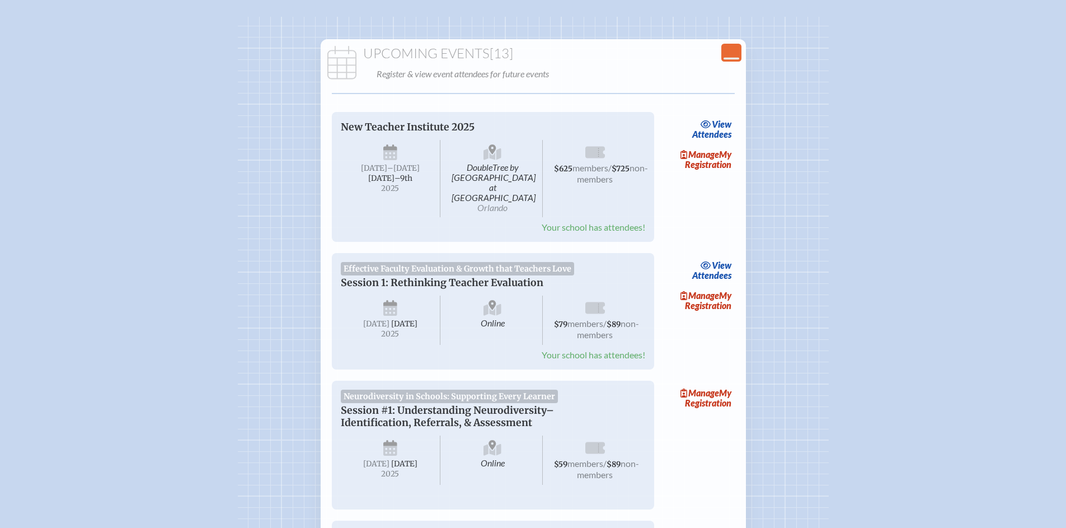
scroll to position [164, 0]
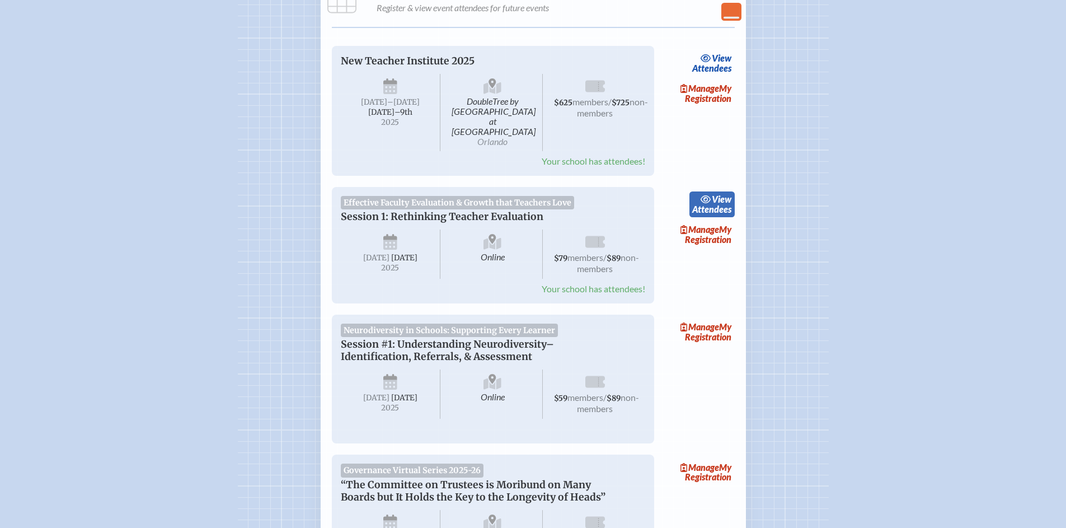
click at [710, 194] on link "view Attendees" at bounding box center [711, 204] width 45 height 26
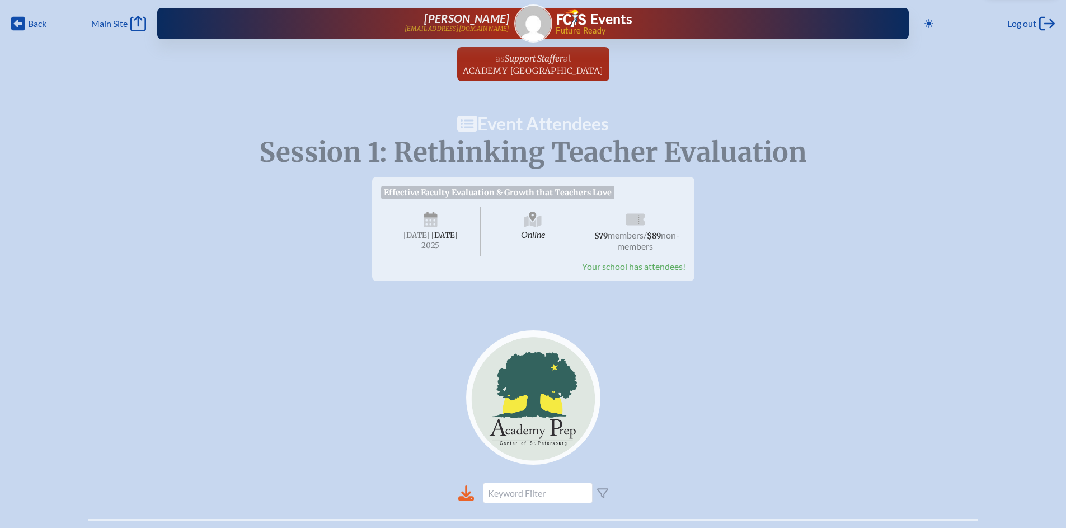
click at [584, 27] on span "Future Ready" at bounding box center [714, 31] width 317 height 8
click at [29, 21] on span "Back" at bounding box center [37, 23] width 18 height 11
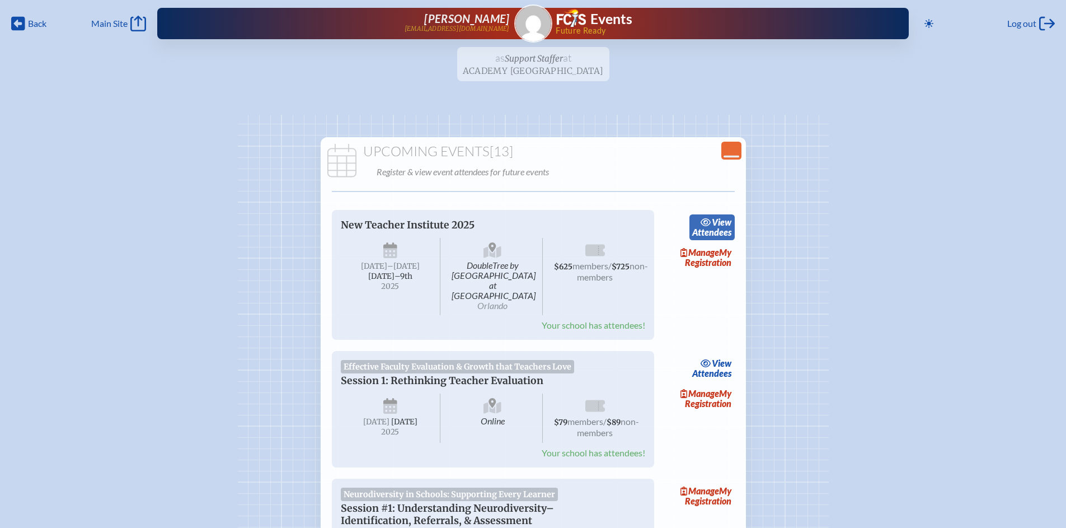
click at [707, 223] on icon at bounding box center [706, 222] width 10 height 8
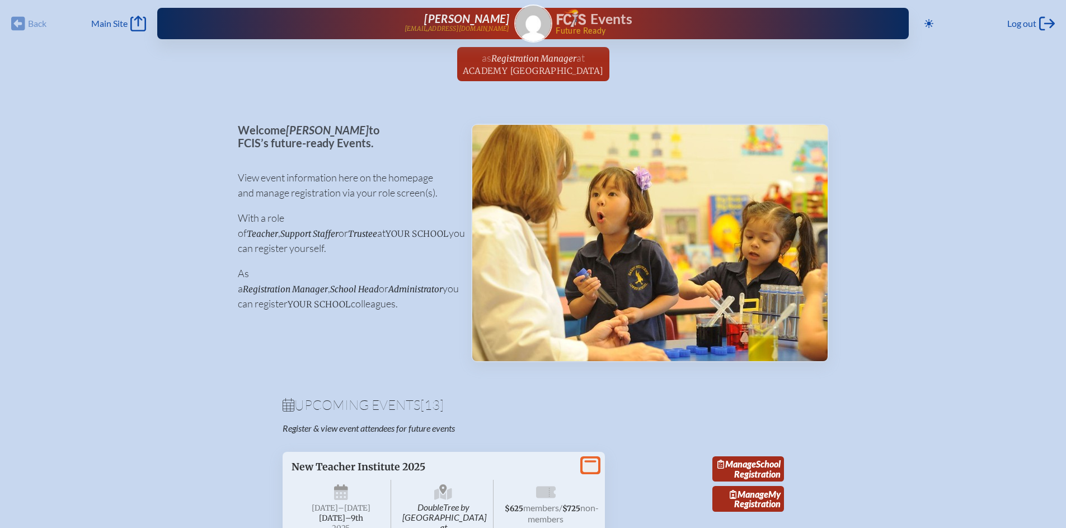
scroll to position [233, 0]
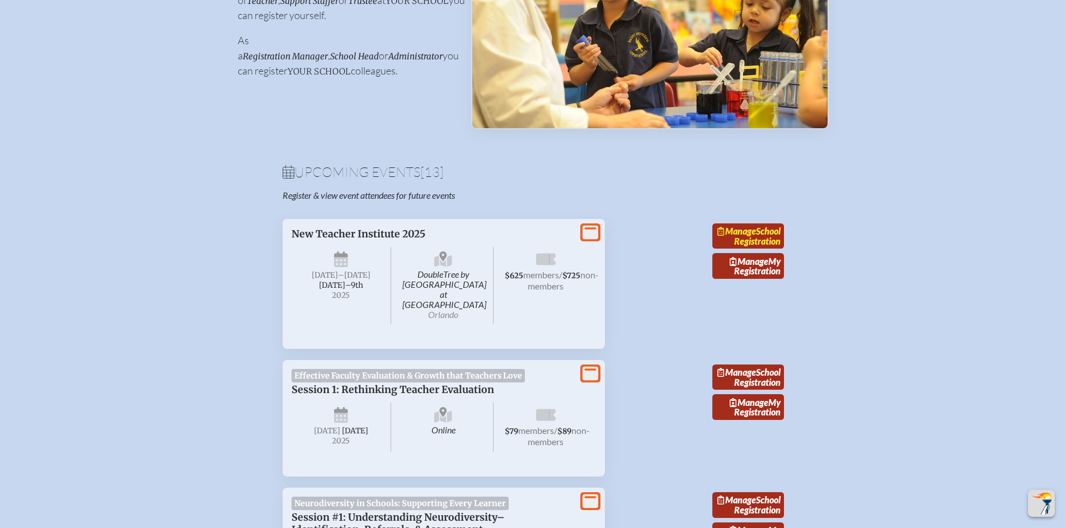
click at [761, 239] on link "Manage School Registration" at bounding box center [748, 236] width 72 height 26
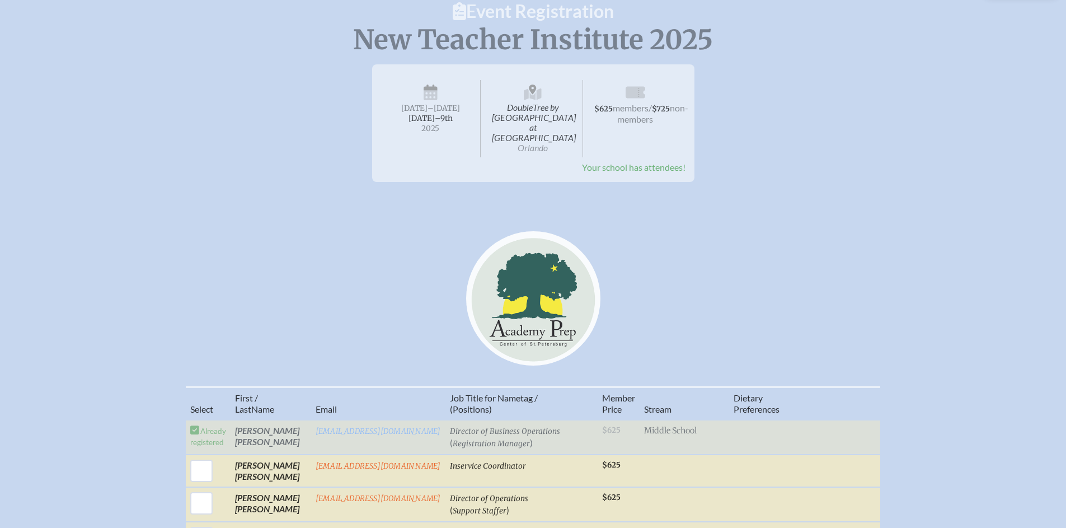
scroll to position [369, 0]
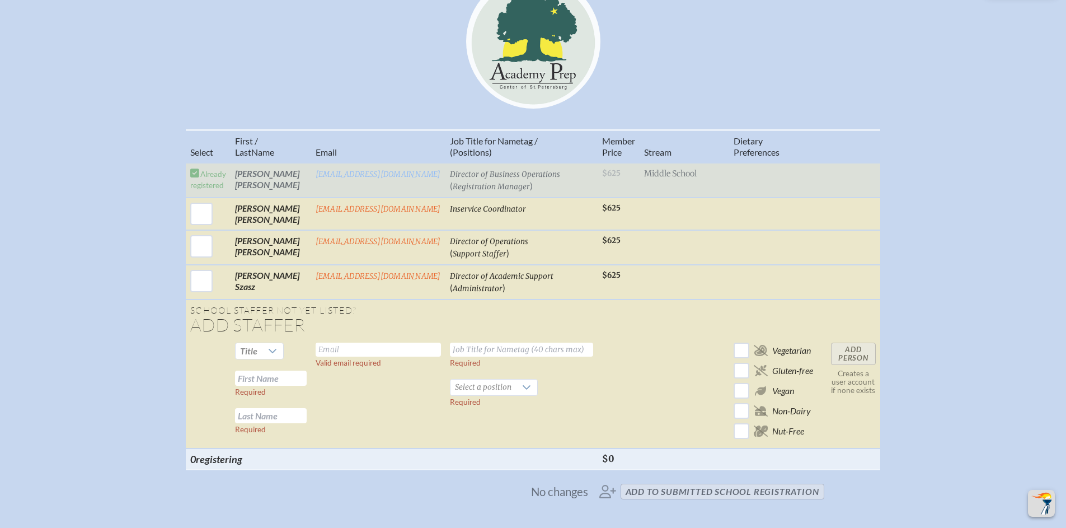
click at [190, 165] on td "Already registered" at bounding box center [208, 180] width 45 height 35
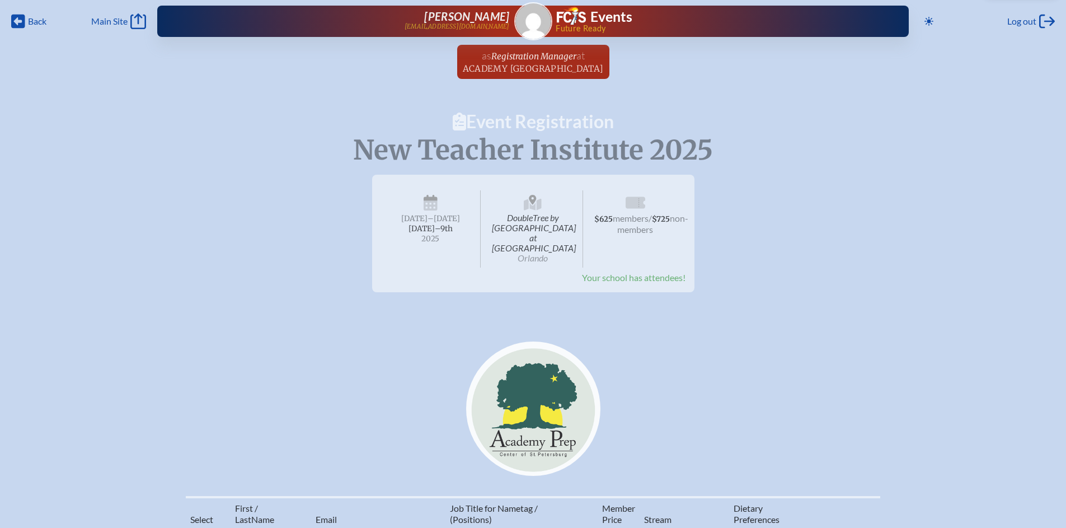
scroll to position [0, 0]
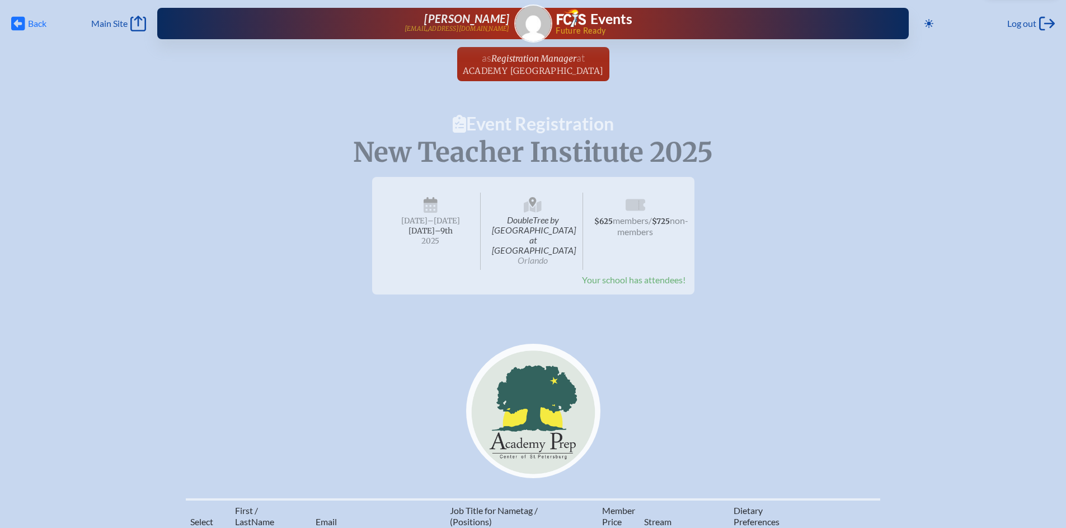
click at [26, 22] on span "Back Back" at bounding box center [28, 24] width 35 height 16
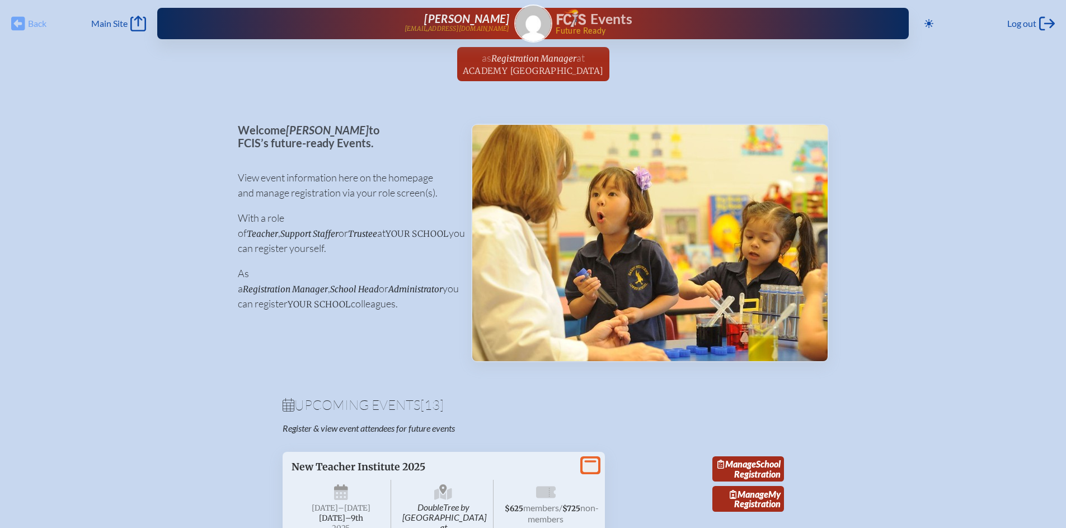
scroll to position [233, 0]
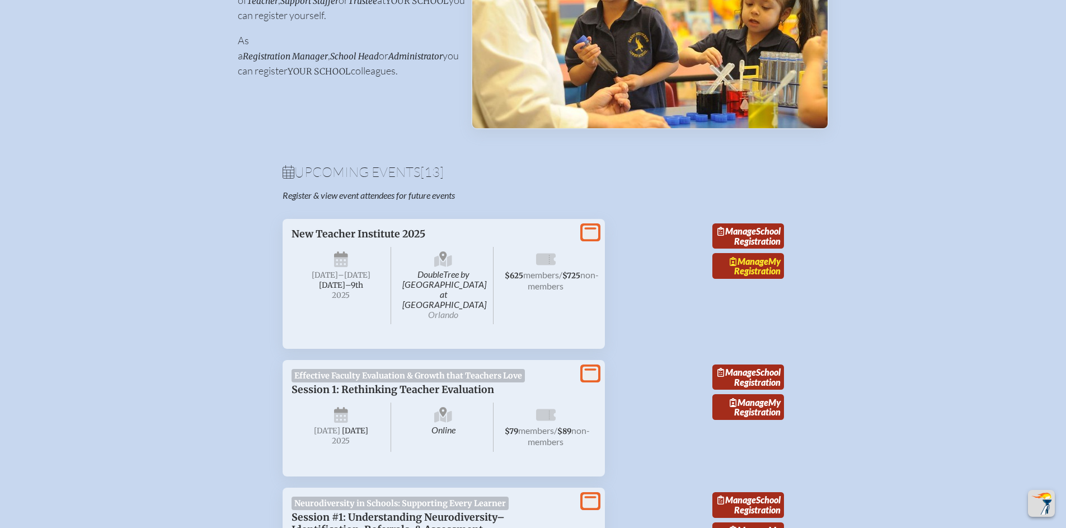
click at [753, 278] on link "Manage My Registration" at bounding box center [748, 266] width 72 height 26
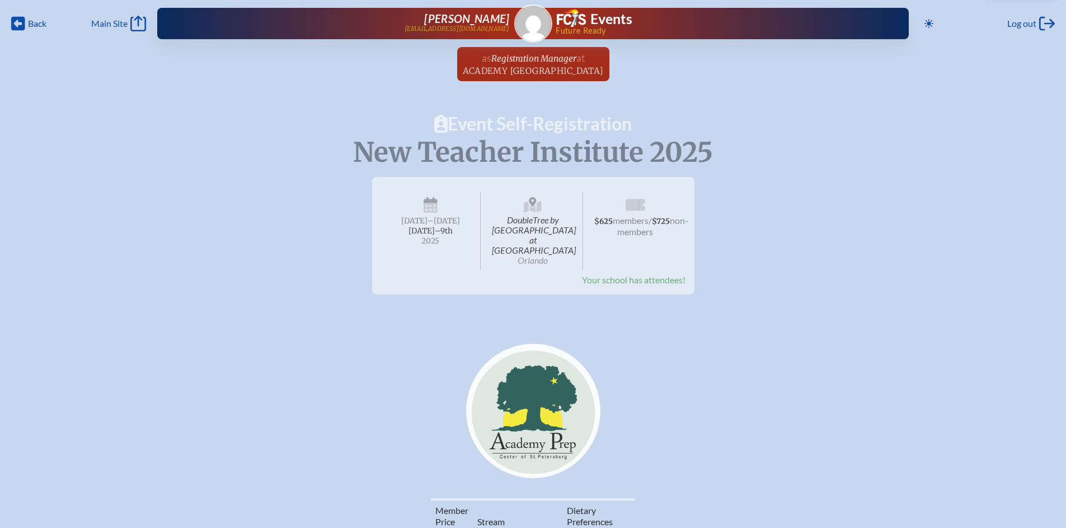
click at [640, 274] on span "Your school has attendees!" at bounding box center [634, 279] width 104 height 11
click at [538, 68] on span "Academy [GEOGRAPHIC_DATA]" at bounding box center [533, 70] width 141 height 11
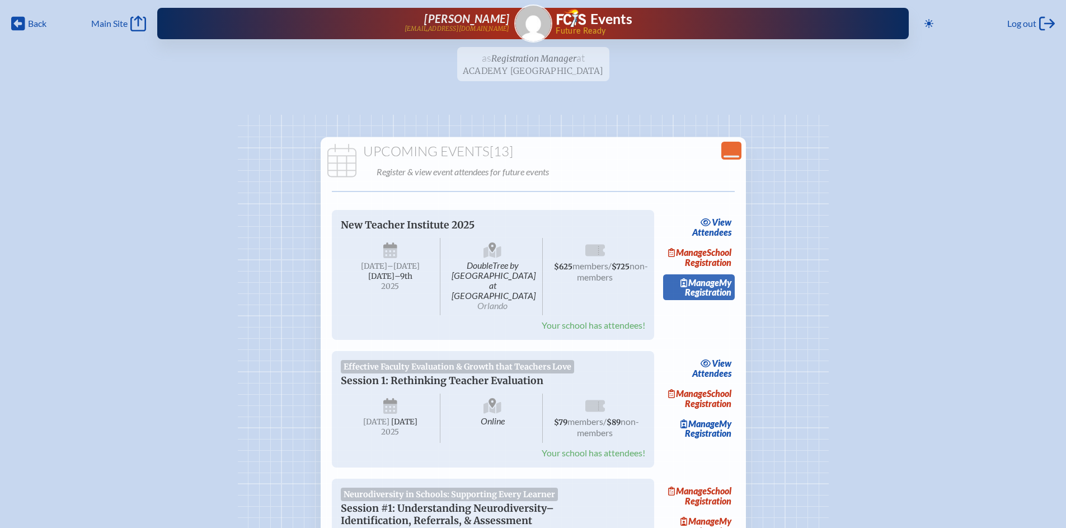
click at [705, 288] on span "Manage" at bounding box center [699, 282] width 39 height 11
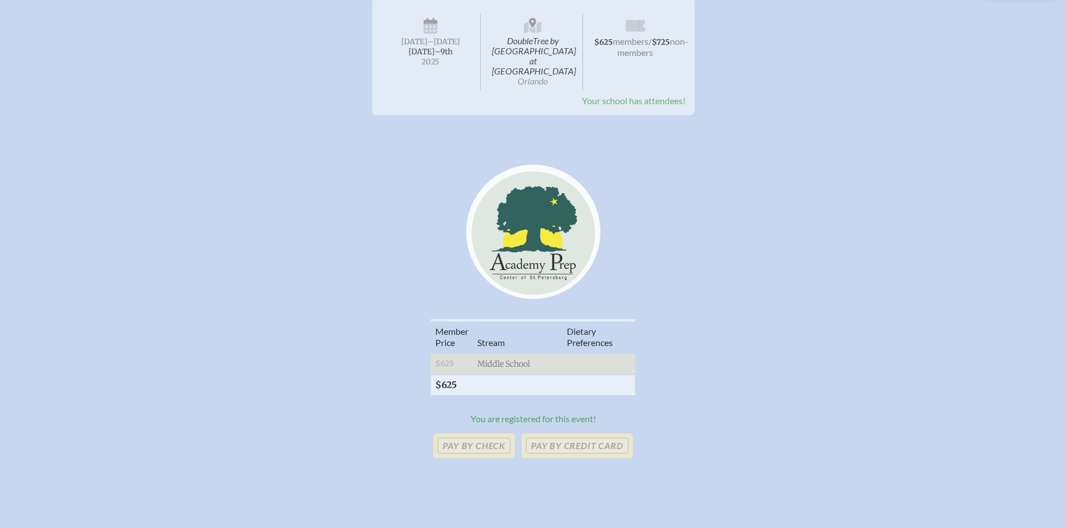
scroll to position [8, 0]
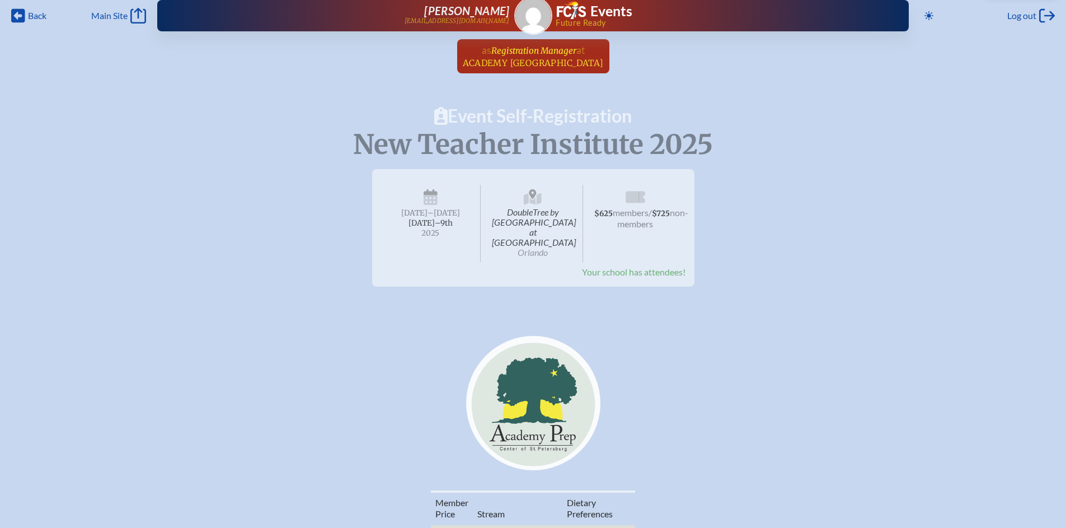
click at [541, 61] on span "Academy [GEOGRAPHIC_DATA]" at bounding box center [533, 63] width 141 height 11
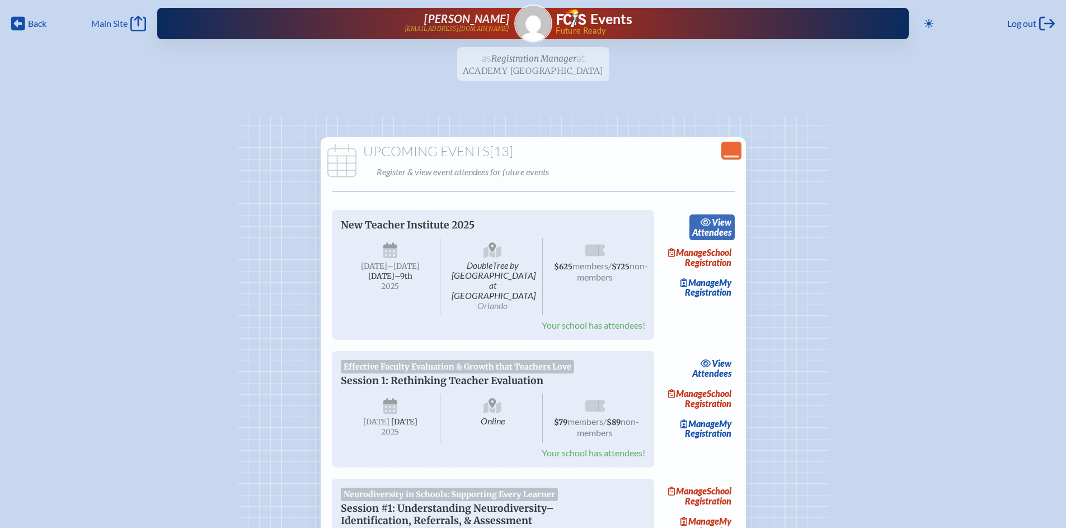
click at [721, 223] on span "view" at bounding box center [722, 222] width 20 height 11
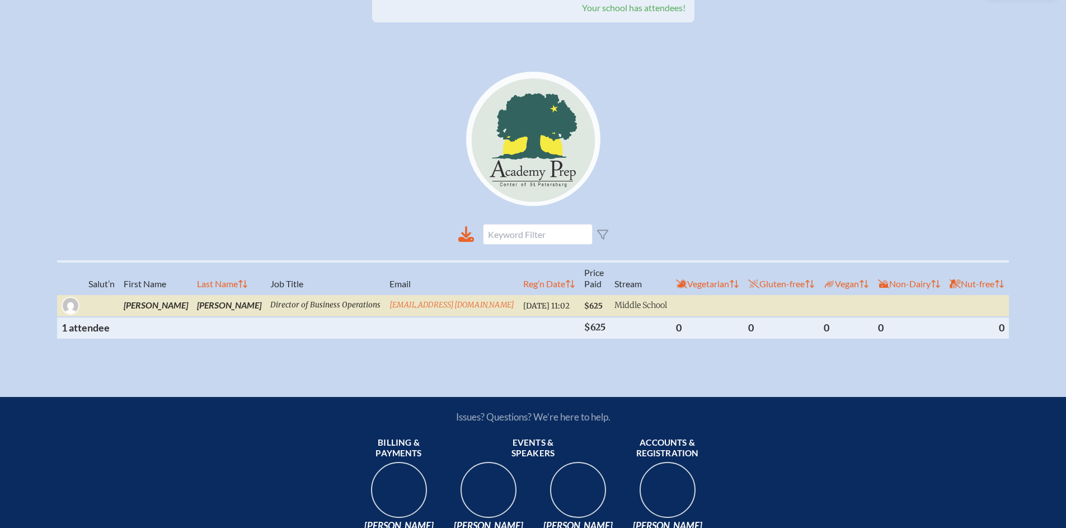
scroll to position [345, 0]
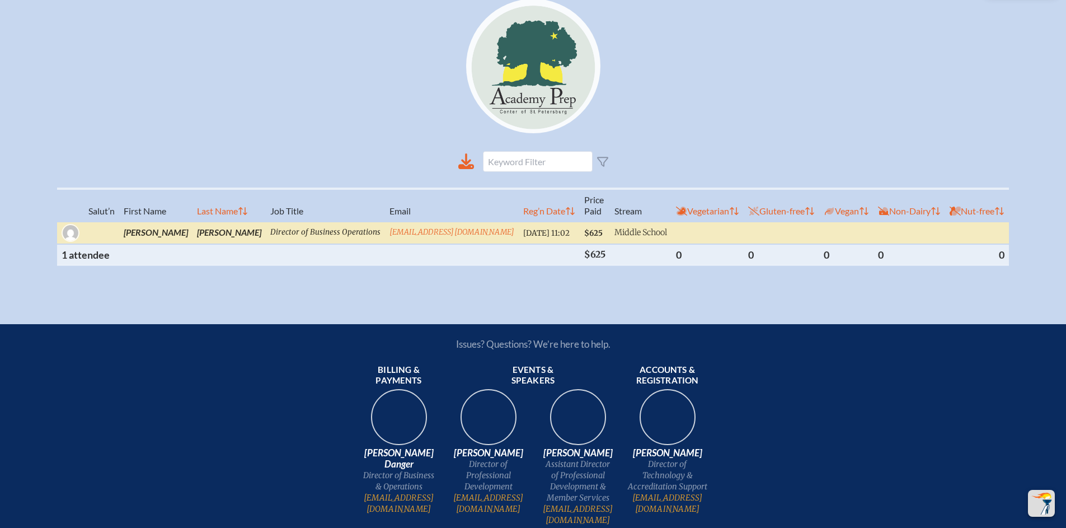
click at [217, 222] on td "[PERSON_NAME]" at bounding box center [228, 233] width 73 height 22
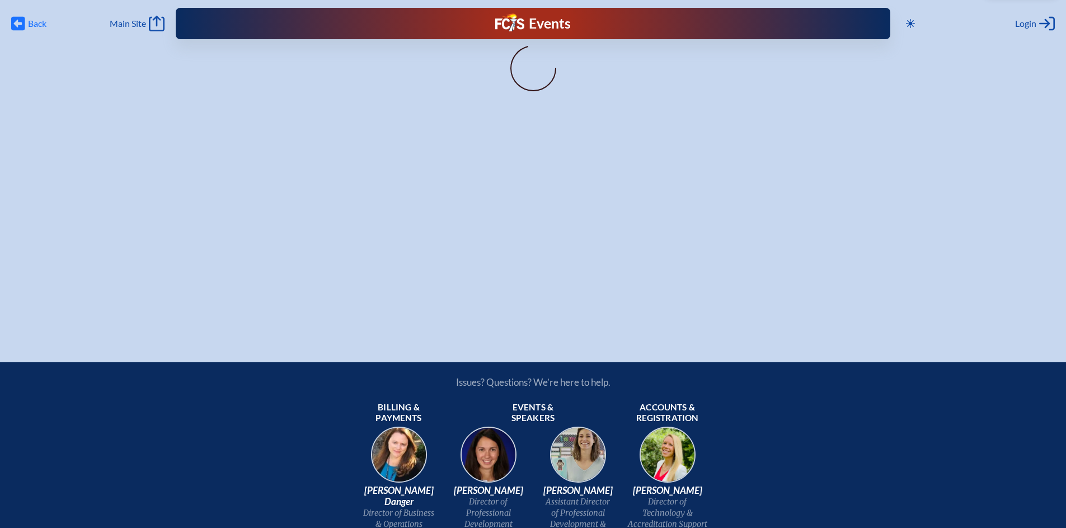
click at [33, 24] on span "Back" at bounding box center [37, 23] width 18 height 11
click at [33, 25] on span "Back" at bounding box center [37, 23] width 18 height 11
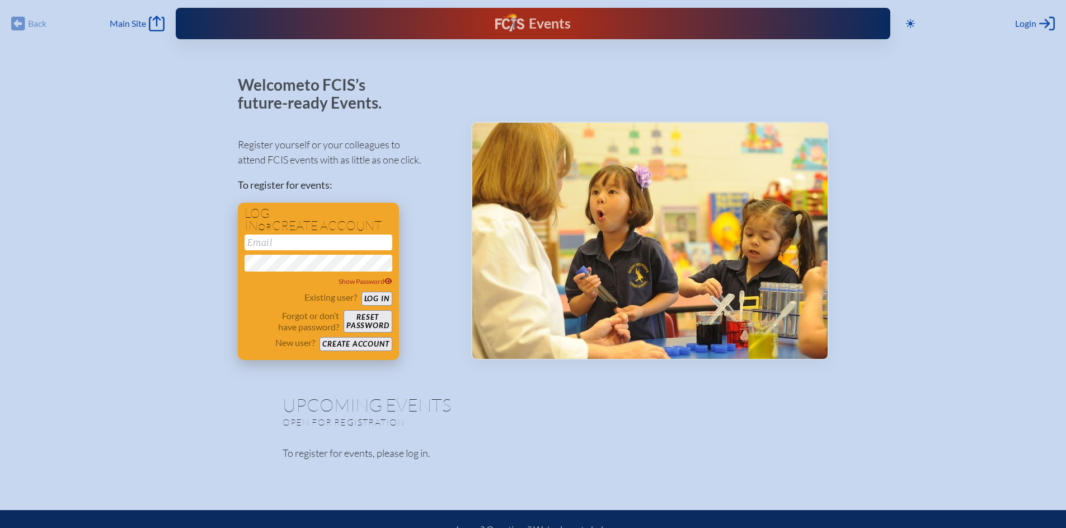
type input "[EMAIL_ADDRESS][DOMAIN_NAME]"
click at [377, 299] on button "Log in" at bounding box center [376, 299] width 31 height 14
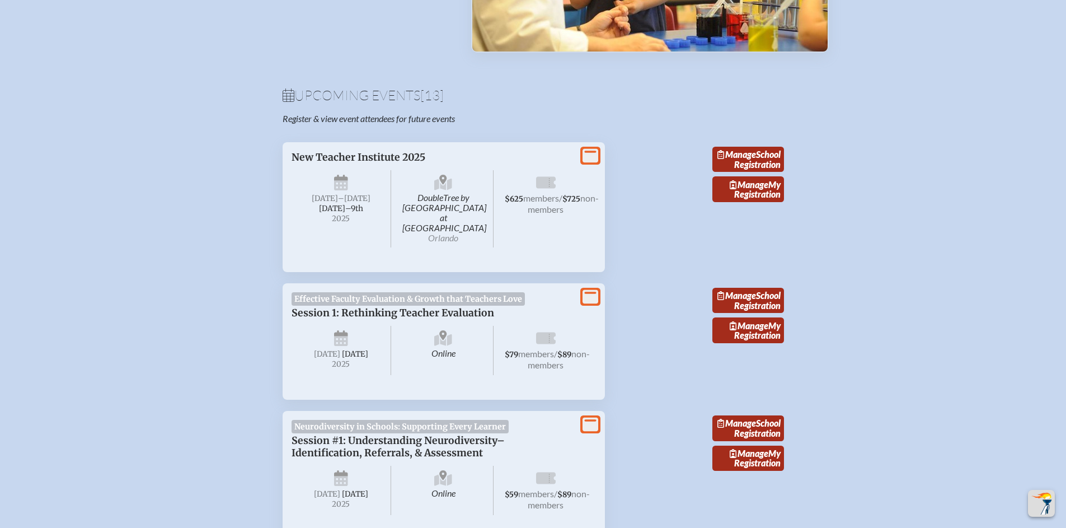
scroll to position [357, 0]
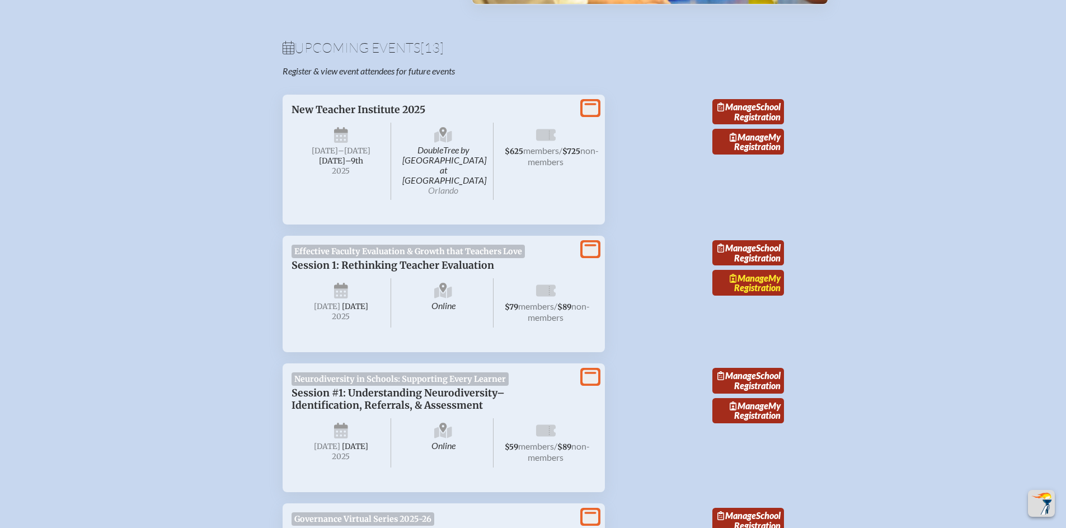
click at [749, 283] on link "Manage My Registration" at bounding box center [748, 283] width 72 height 26
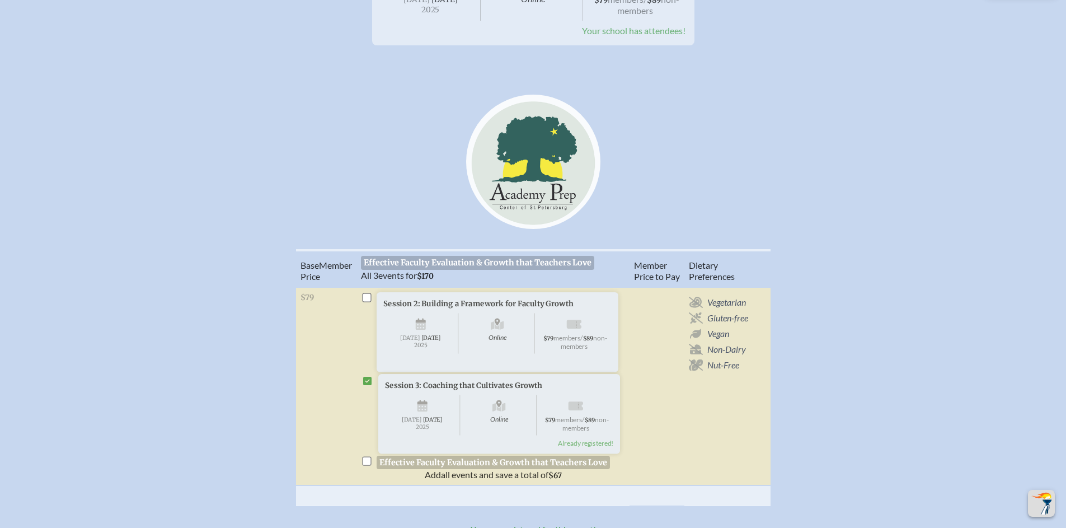
scroll to position [464, 0]
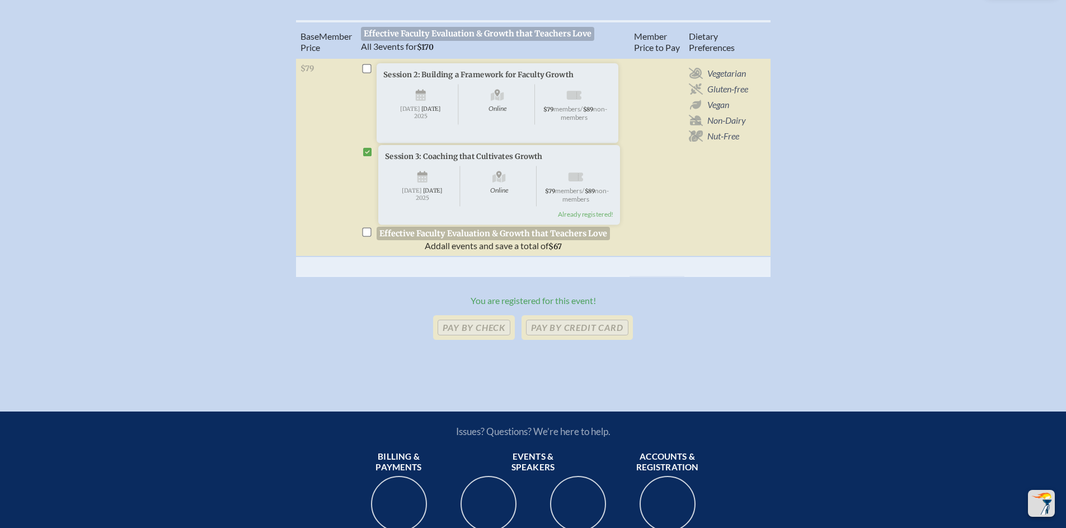
click at [463, 40] on span "Effective Faculty Evaluation & Growth that Teachers Love" at bounding box center [478, 33] width 234 height 13
click at [365, 157] on icon at bounding box center [367, 152] width 9 height 9
click at [367, 157] on icon at bounding box center [367, 152] width 9 height 9
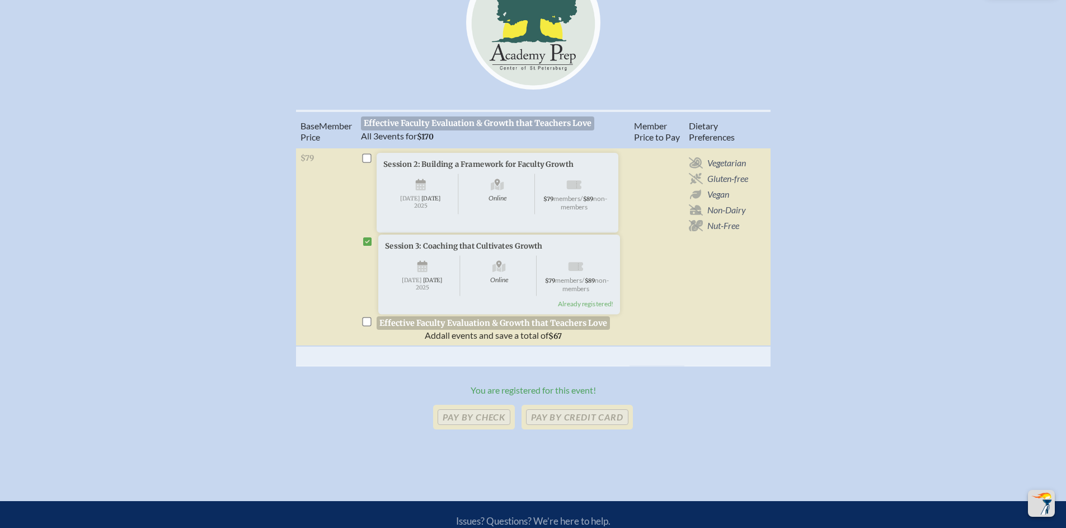
scroll to position [424, 0]
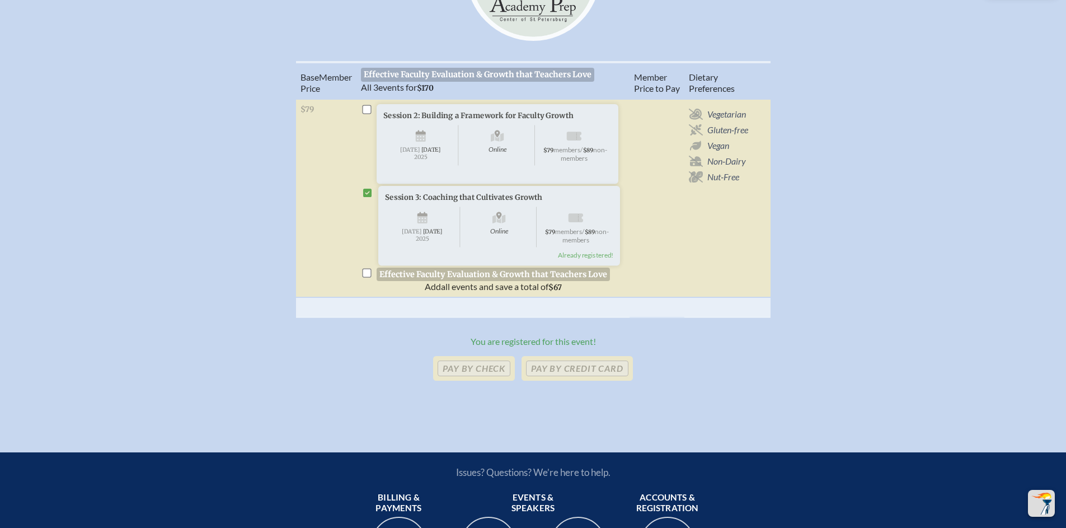
click at [370, 198] on icon at bounding box center [367, 193] width 9 height 9
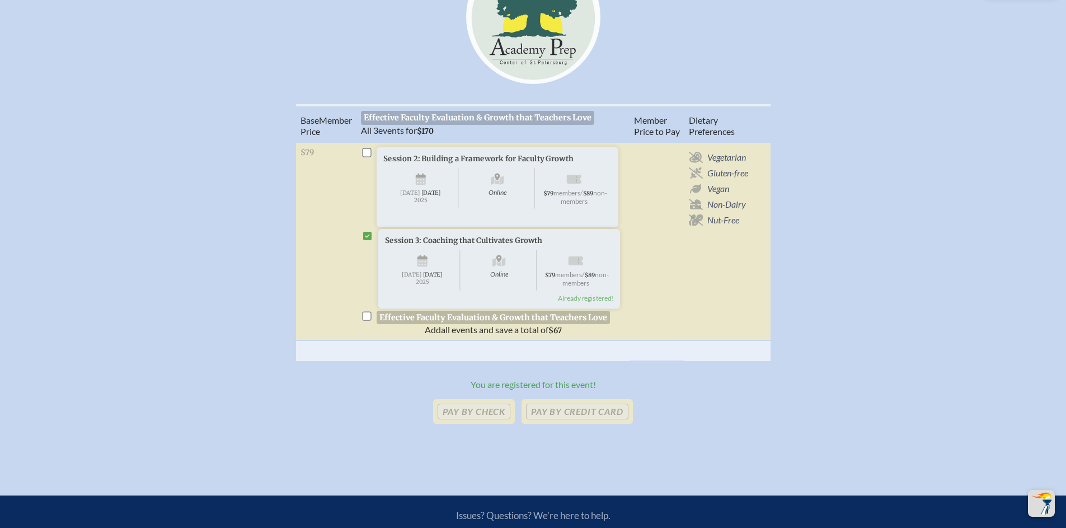
scroll to position [326, 0]
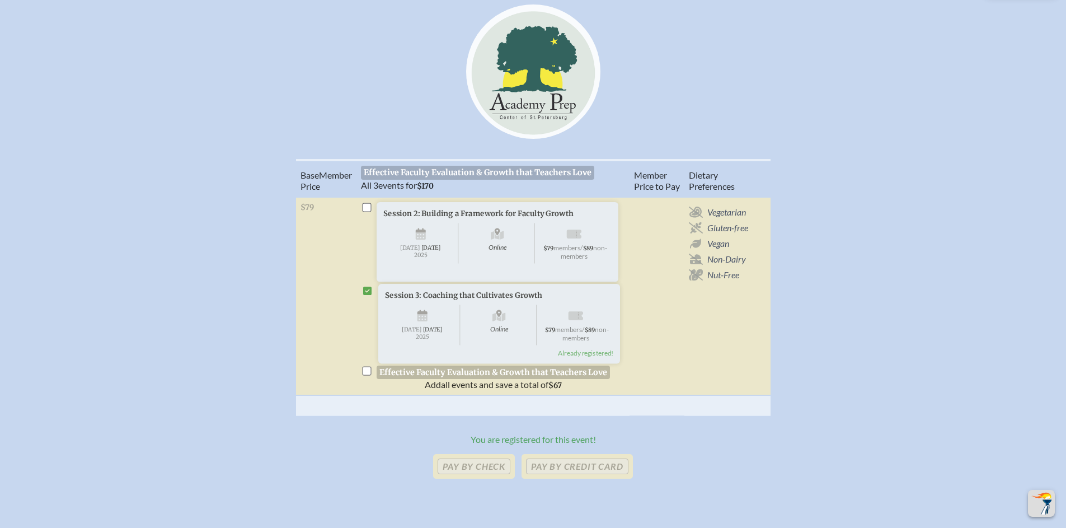
click at [368, 212] on input "checkbox" at bounding box center [366, 207] width 9 height 9
checkbox input "true"
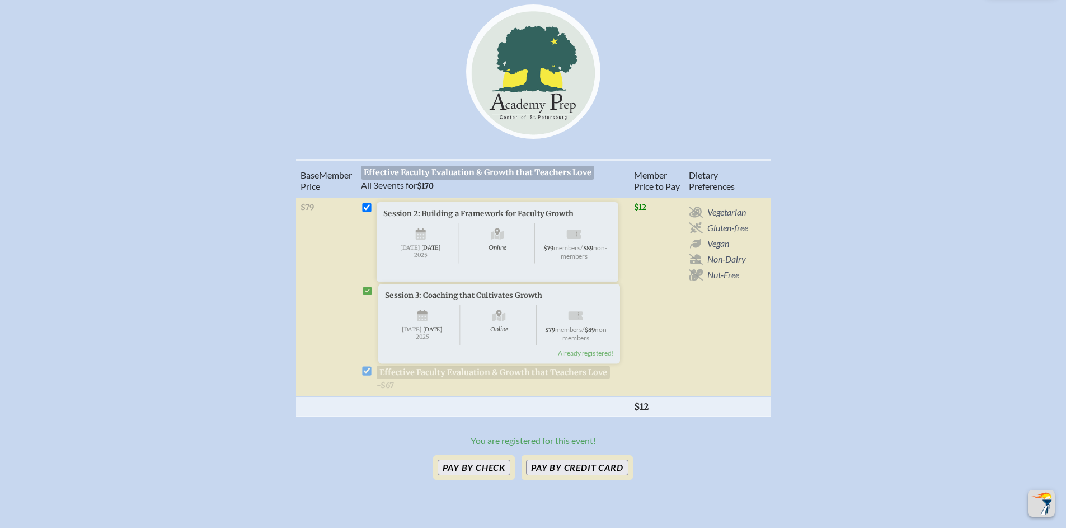
click at [368, 212] on input "checkbox" at bounding box center [366, 207] width 9 height 9
checkbox input "false"
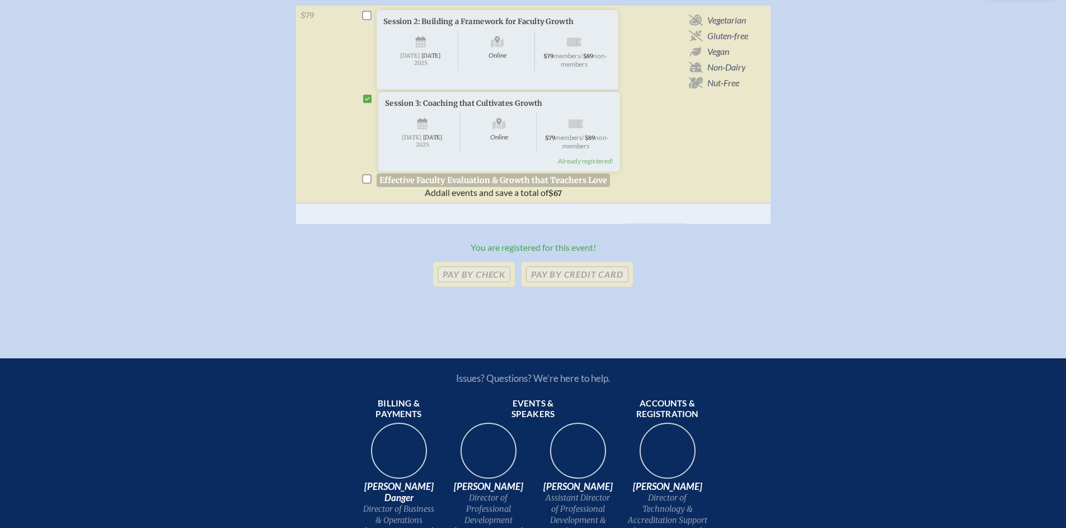
scroll to position [209, 0]
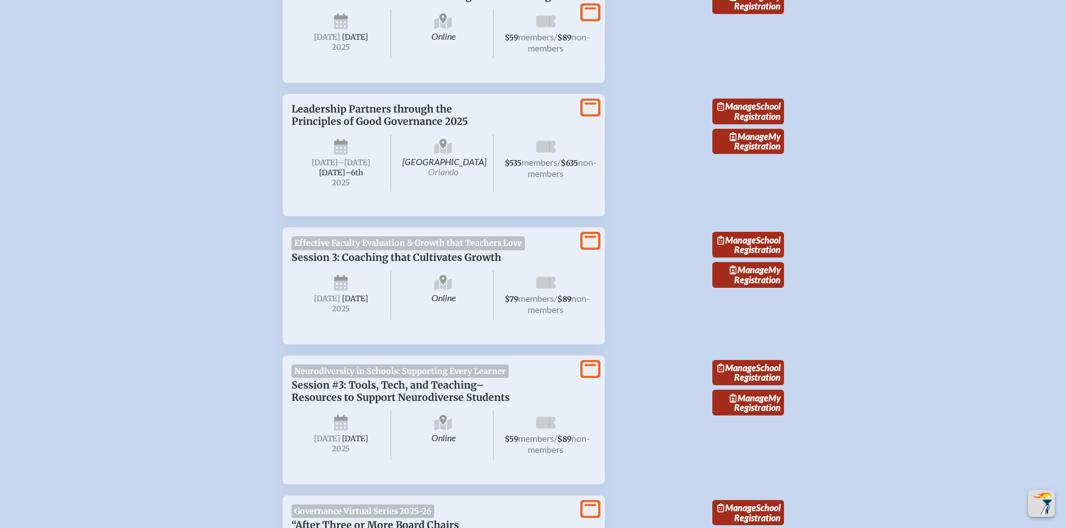
scroll to position [1188, 0]
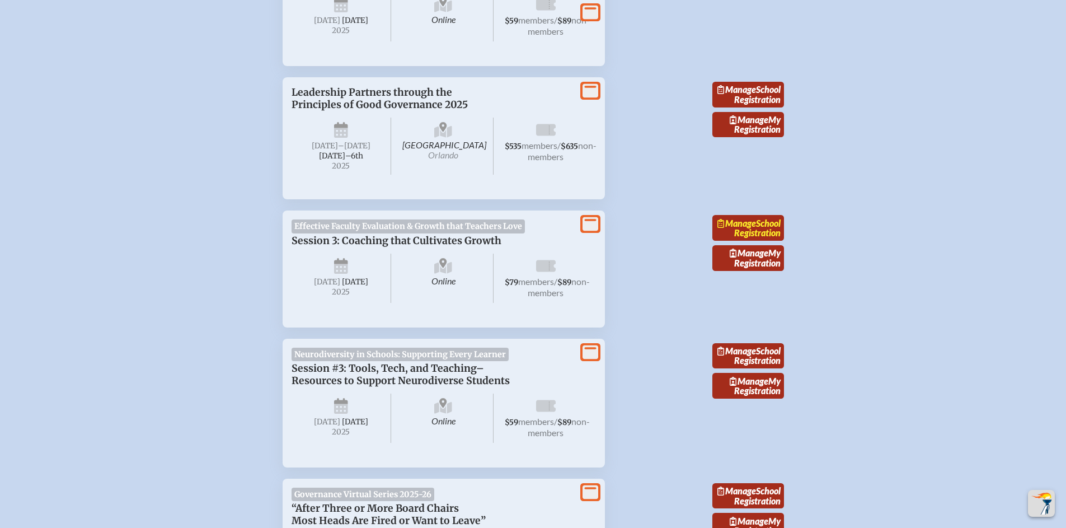
click at [765, 241] on link "Manage School Registration" at bounding box center [748, 228] width 72 height 26
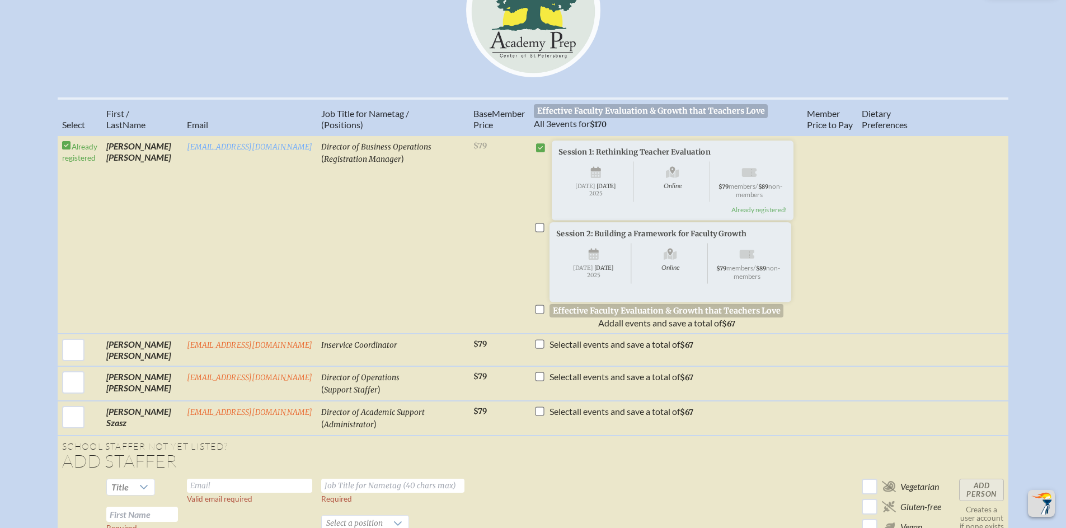
scroll to position [558, 0]
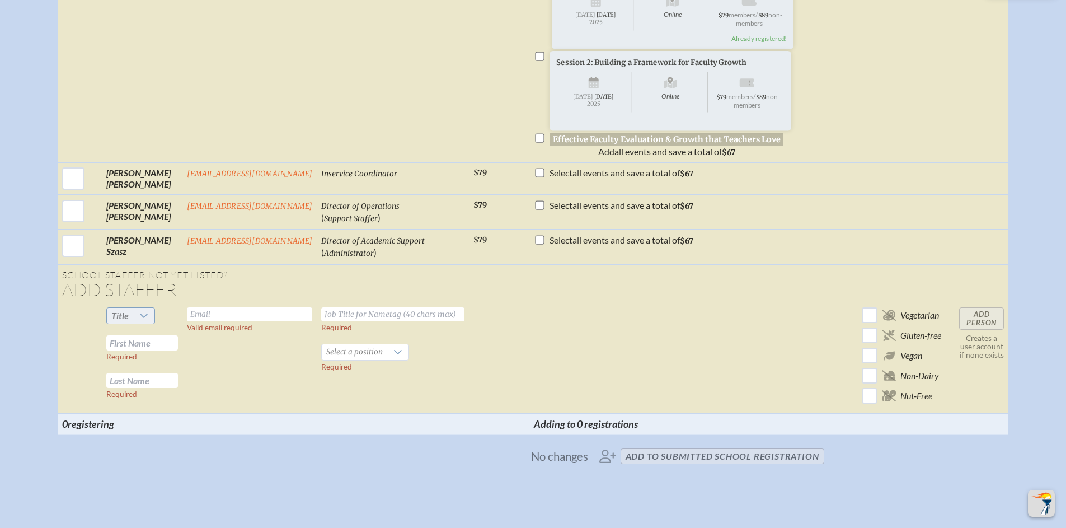
click at [143, 318] on icon at bounding box center [144, 315] width 8 height 4
click at [135, 379] on li "Dr" at bounding box center [130, 384] width 48 height 16
click at [144, 350] on input "text" at bounding box center [142, 342] width 72 height 15
type input "[PERSON_NAME]"
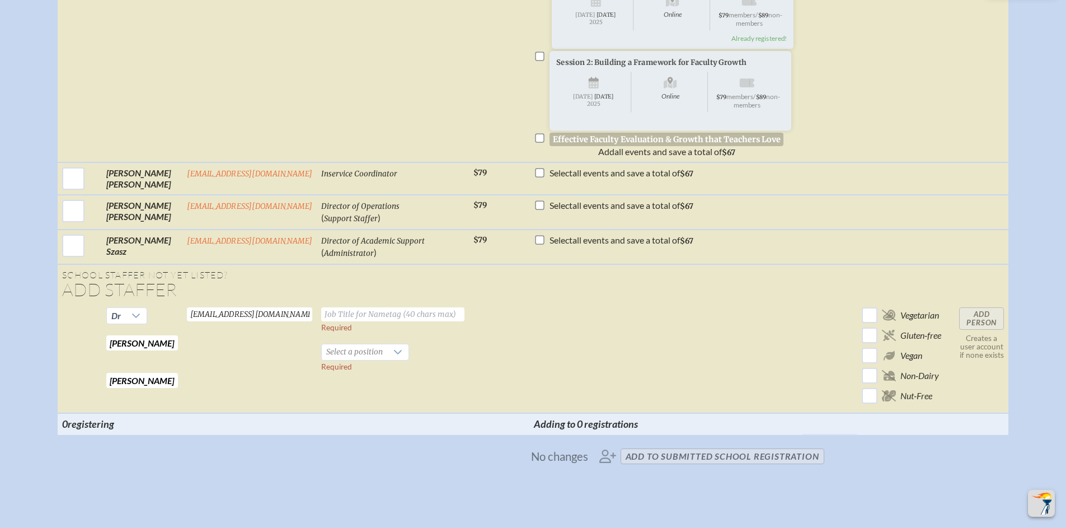
type input "[EMAIL_ADDRESS][DOMAIN_NAME]"
type input "A"
type input "Director of Academics & Instruction"
click at [399, 356] on icon at bounding box center [397, 351] width 9 height 9
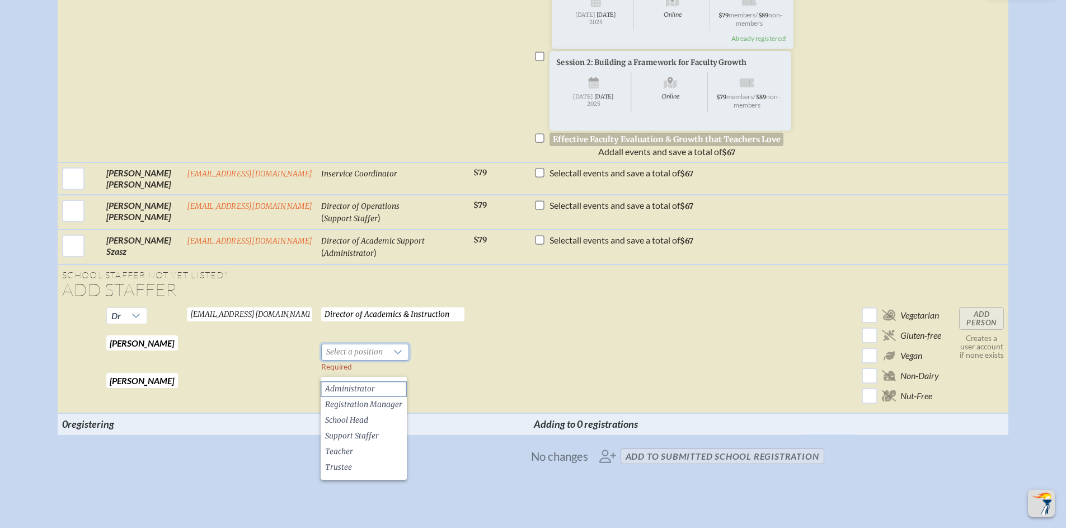
click at [384, 386] on li "Administrator" at bounding box center [364, 389] width 86 height 16
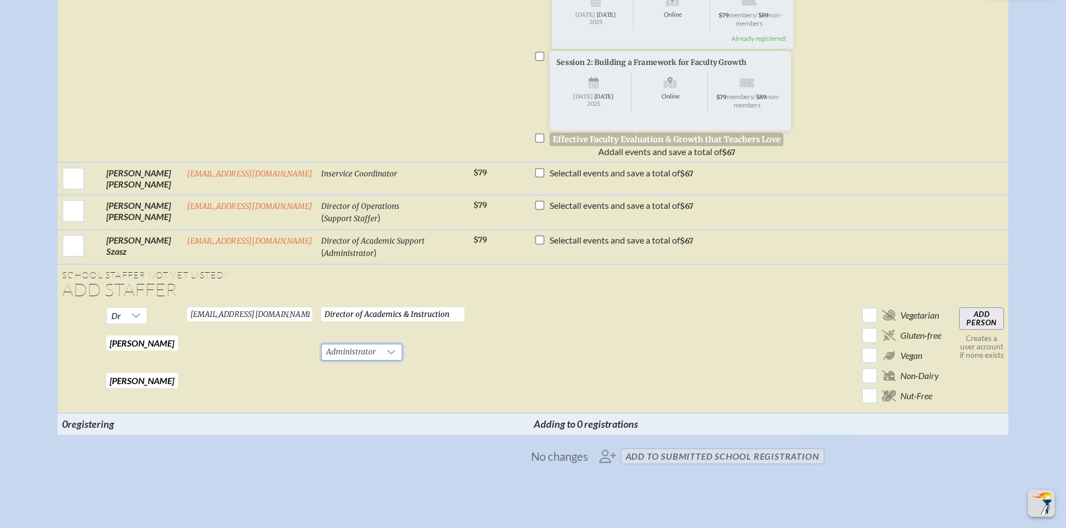
click at [454, 321] on input "Director of Academics & Instruction" at bounding box center [392, 314] width 143 height 14
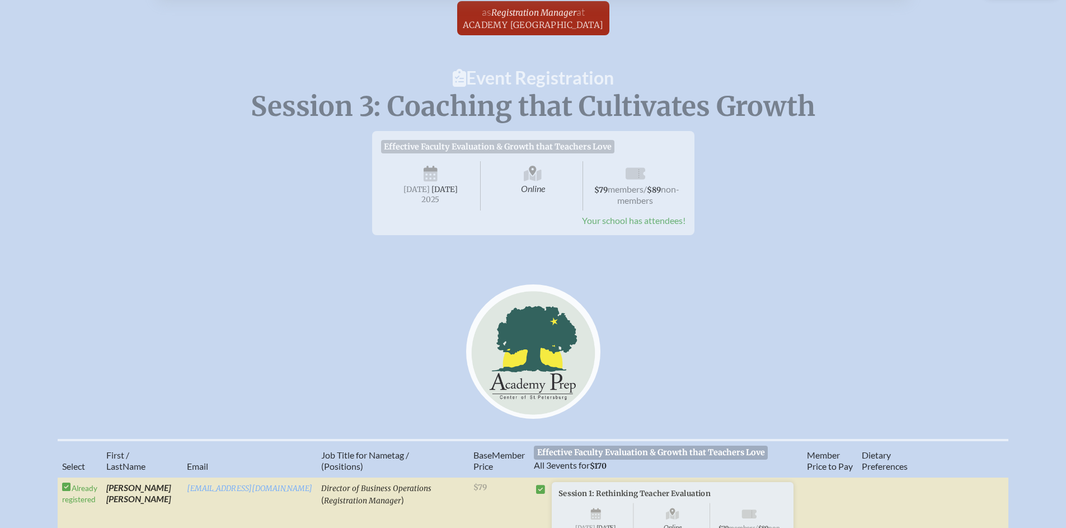
scroll to position [0, 0]
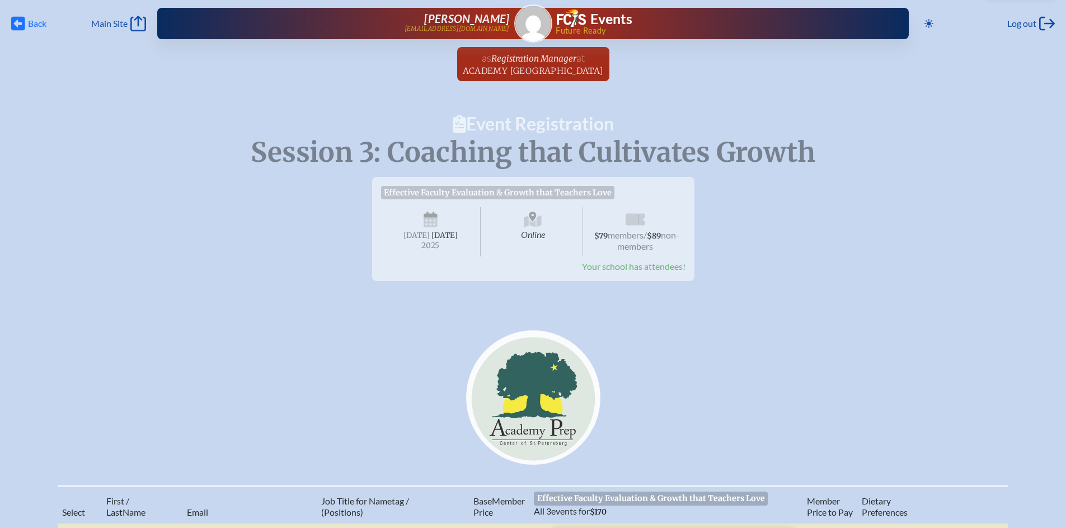
click at [38, 26] on span "Back" at bounding box center [37, 23] width 18 height 11
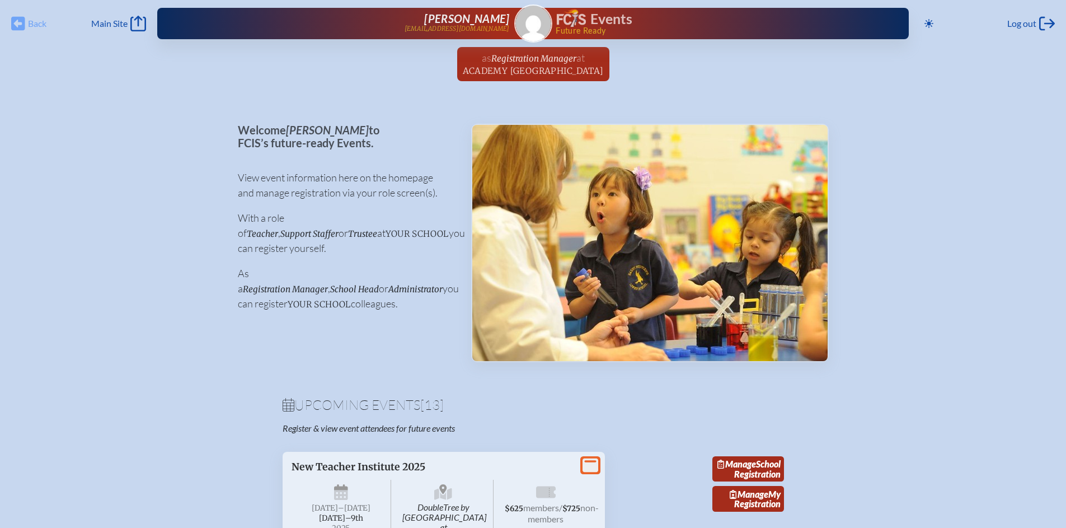
scroll to position [1188, 0]
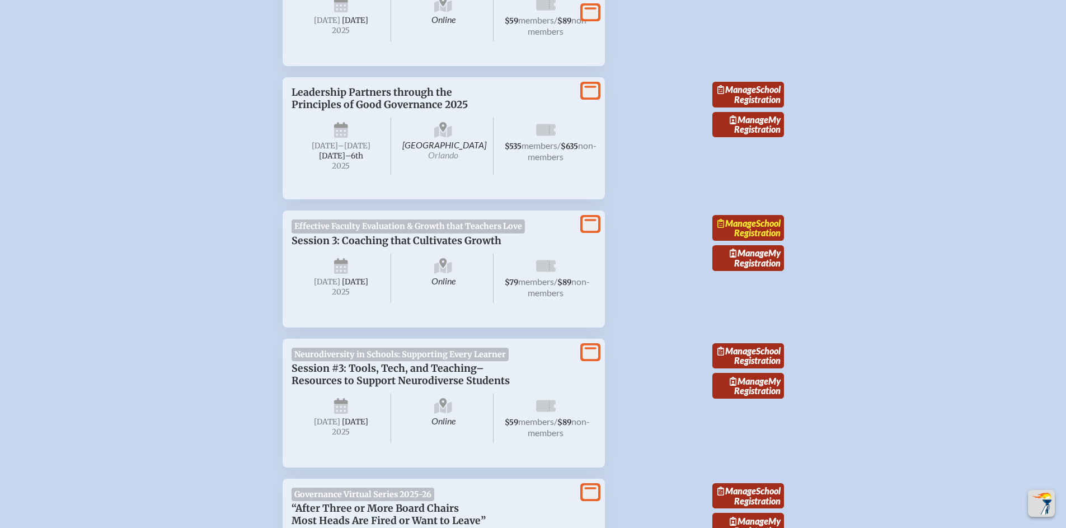
click at [757, 241] on link "Manage School Registration" at bounding box center [748, 228] width 72 height 26
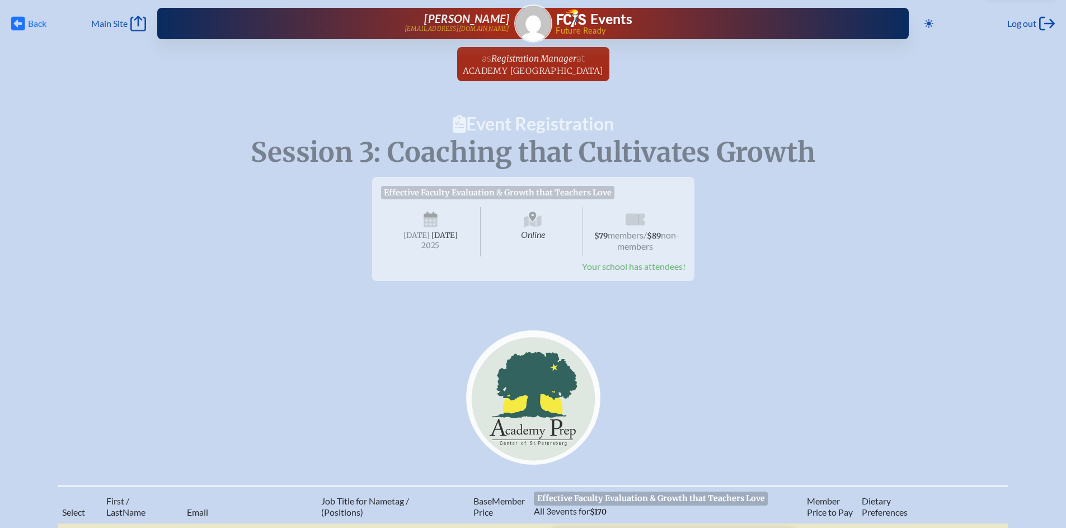
click at [37, 22] on span "Back" at bounding box center [37, 23] width 18 height 11
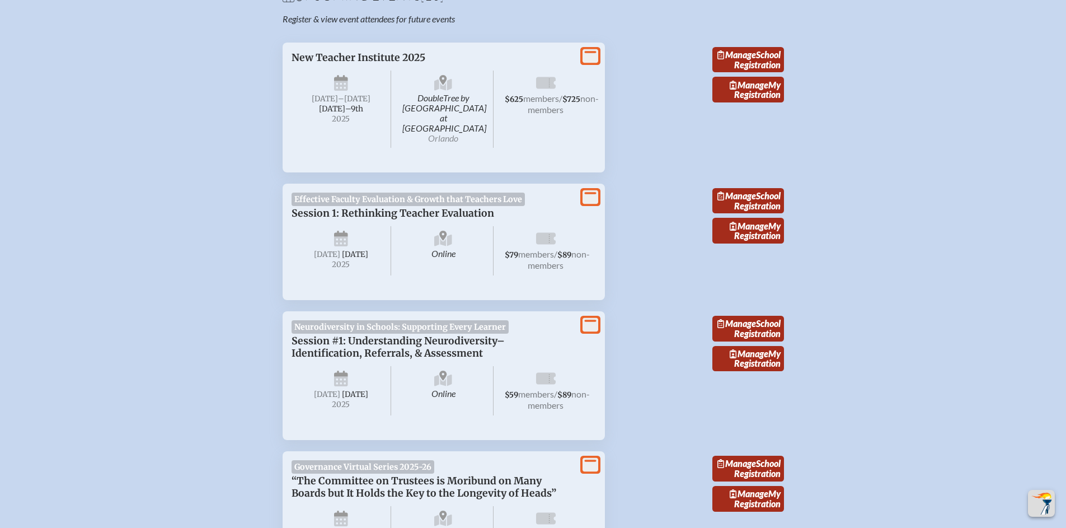
scroll to position [297, 0]
